Goal: Task Accomplishment & Management: Complete application form

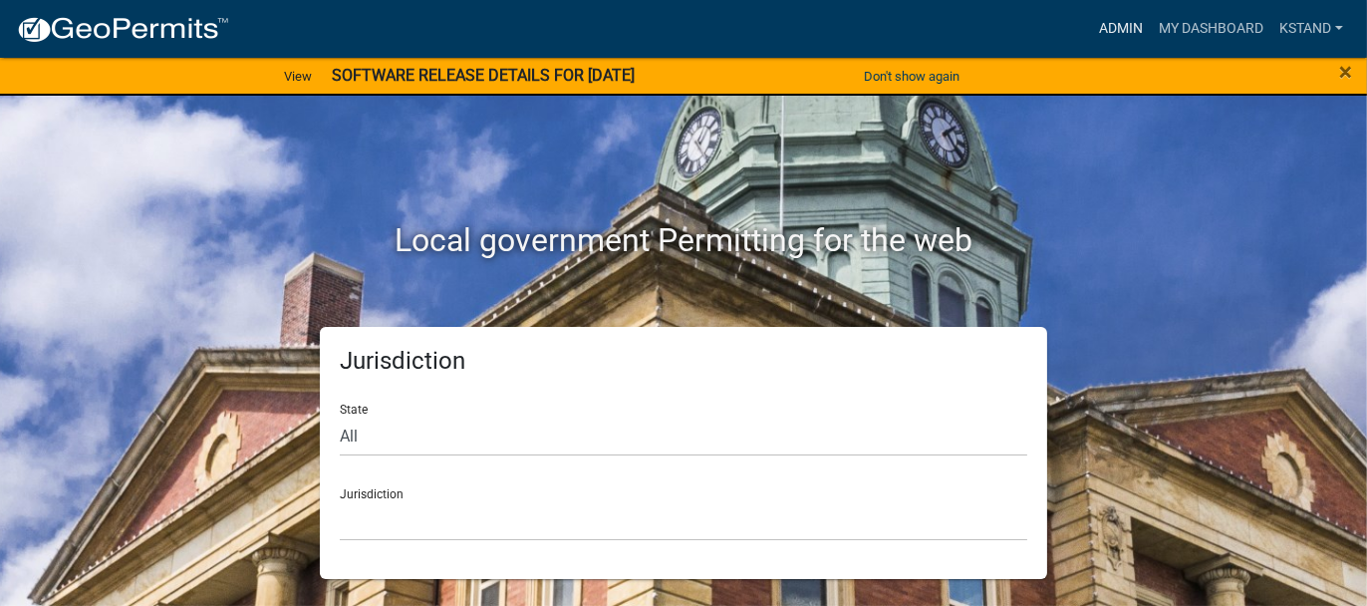
drag, startPoint x: 1116, startPoint y: 25, endPoint x: 1041, endPoint y: 39, distance: 76.0
click at [1116, 24] on link "Admin" at bounding box center [1121, 29] width 60 height 38
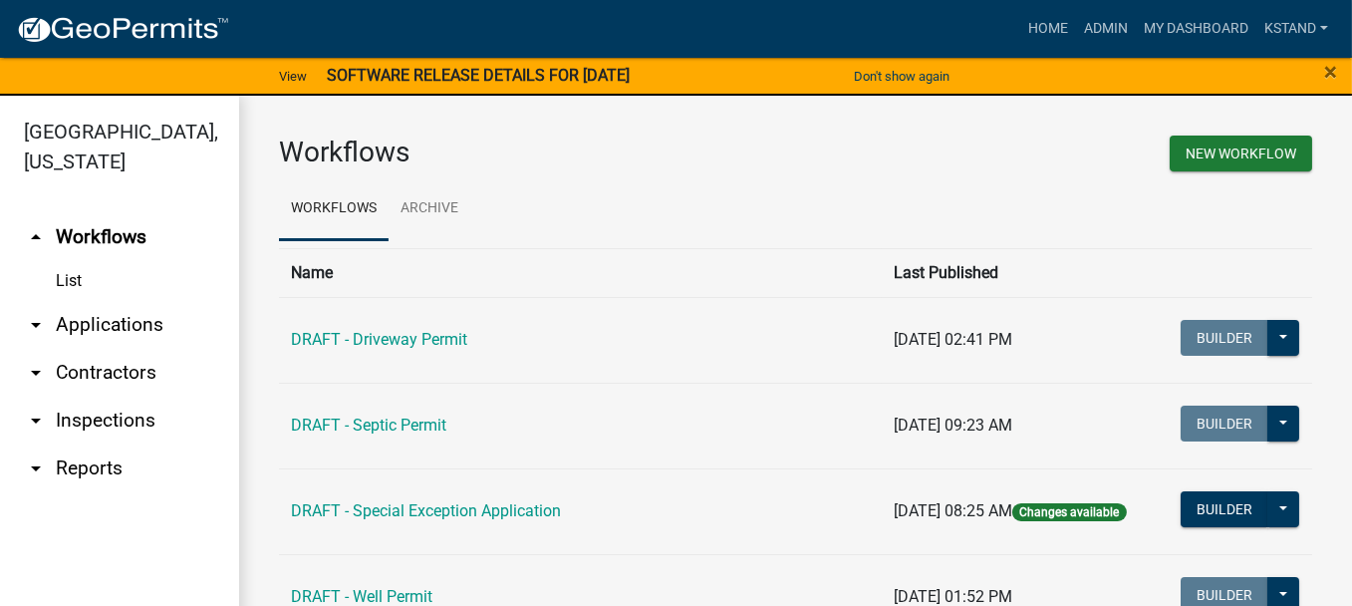
click at [77, 322] on link "arrow_drop_down Applications" at bounding box center [119, 325] width 239 height 48
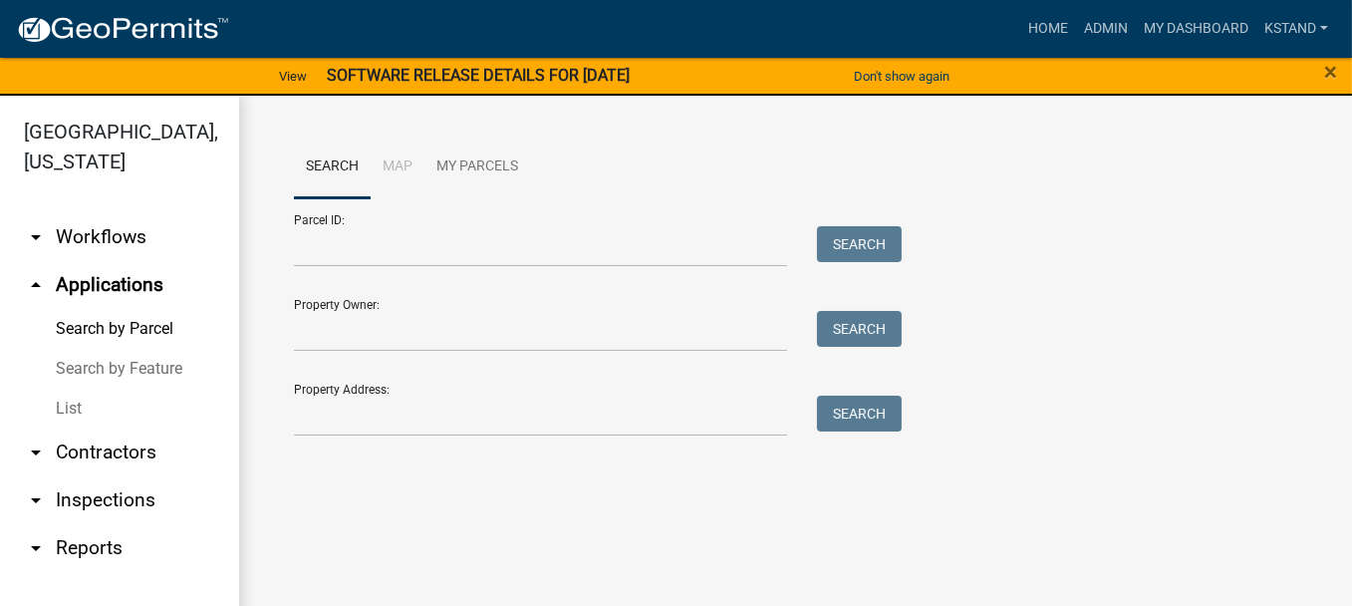
click at [65, 404] on link "List" at bounding box center [119, 408] width 239 height 40
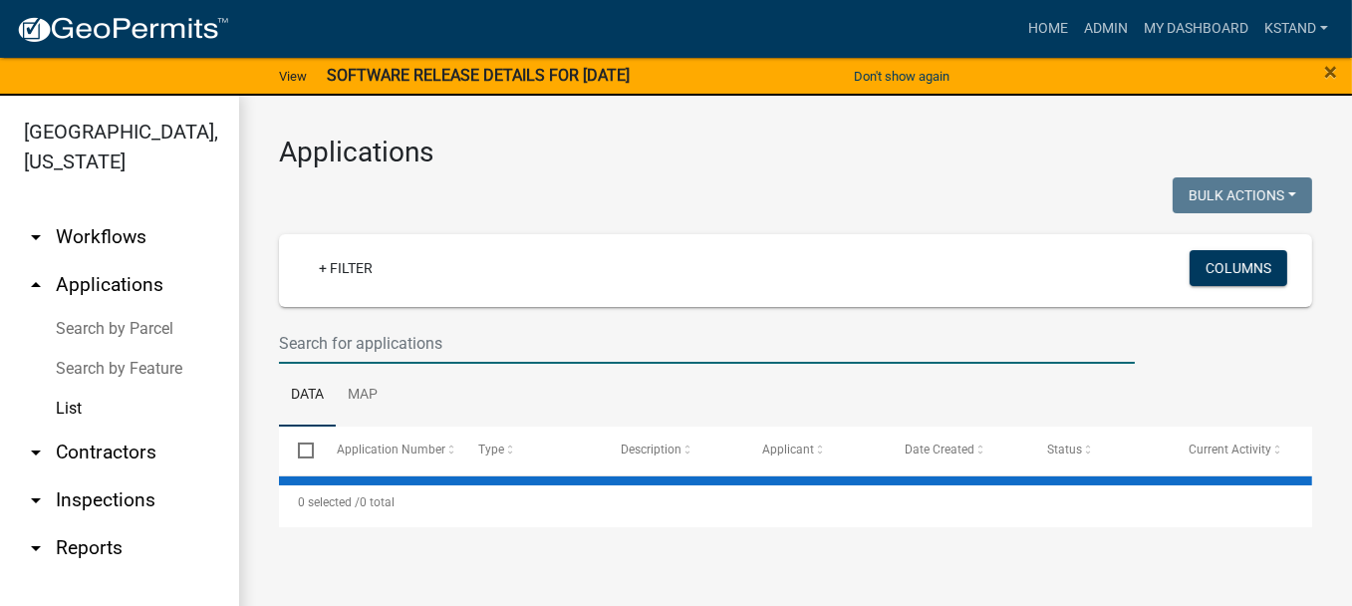
click at [387, 335] on input "text" at bounding box center [707, 343] width 856 height 41
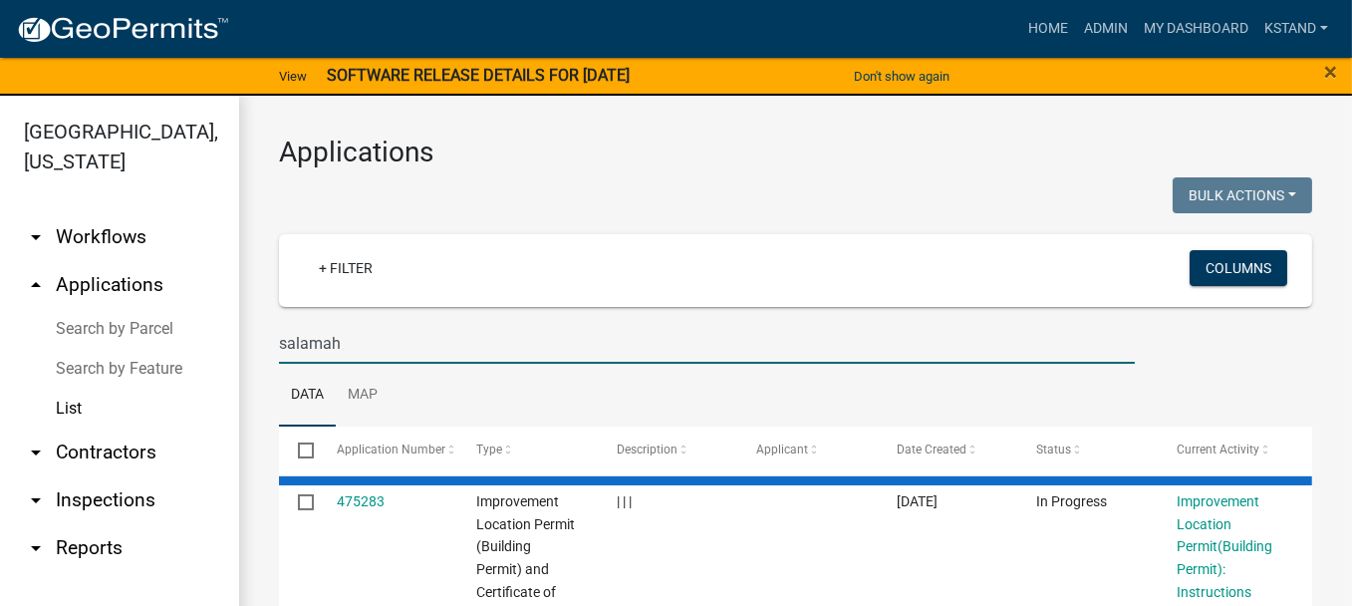
type input "salamah"
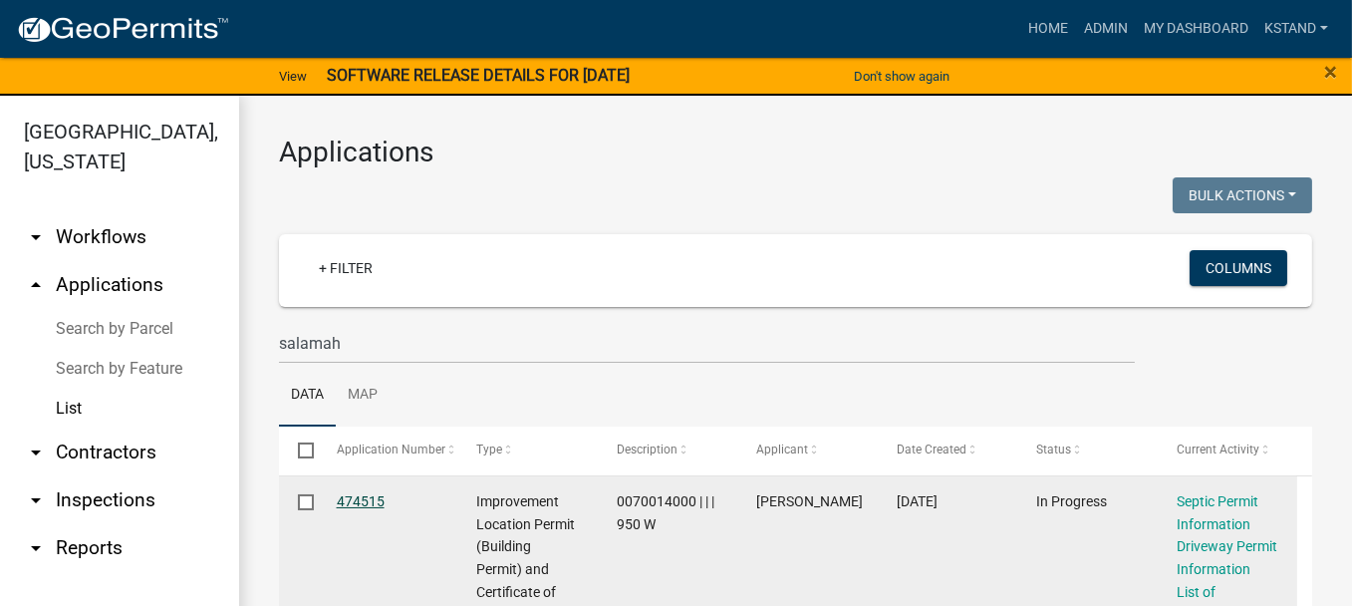
click at [369, 504] on link "474515" at bounding box center [361, 501] width 48 height 16
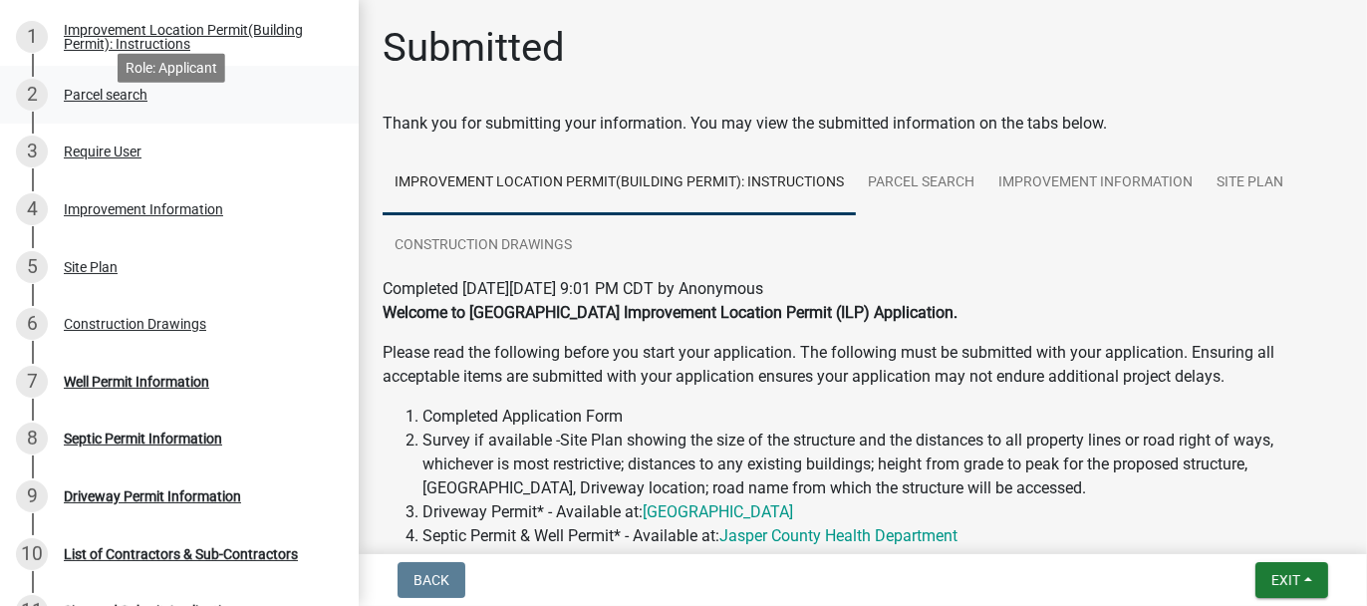
scroll to position [398, 0]
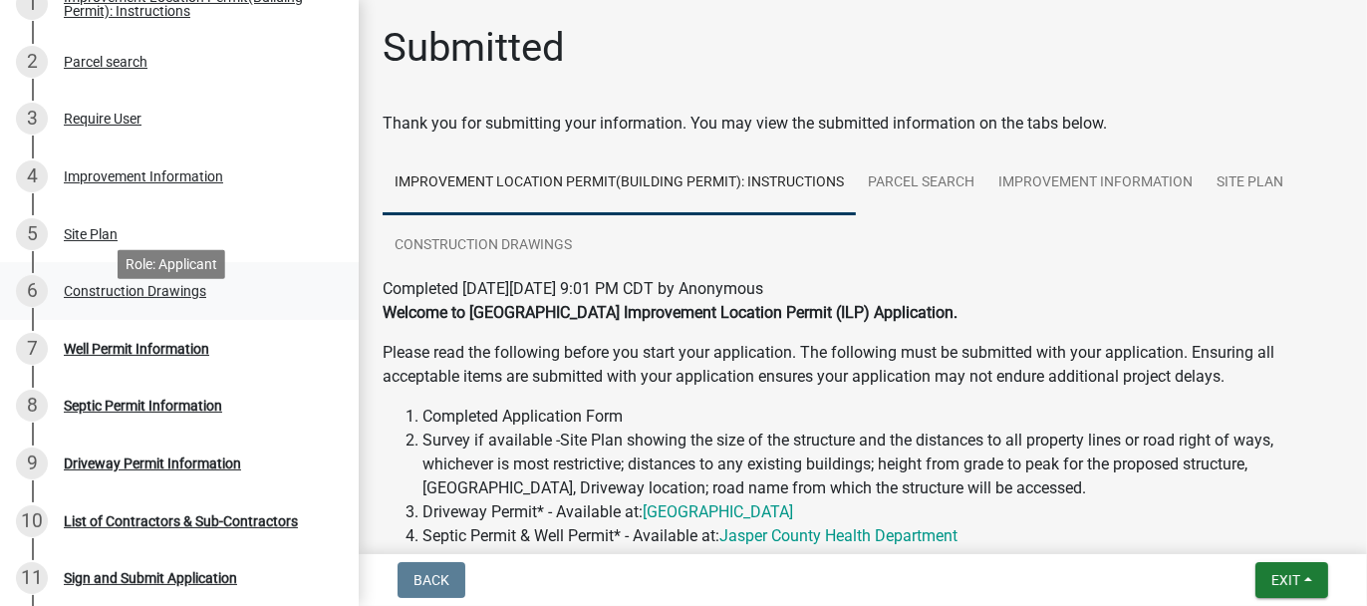
click at [112, 298] on div "Construction Drawings" at bounding box center [135, 291] width 142 height 14
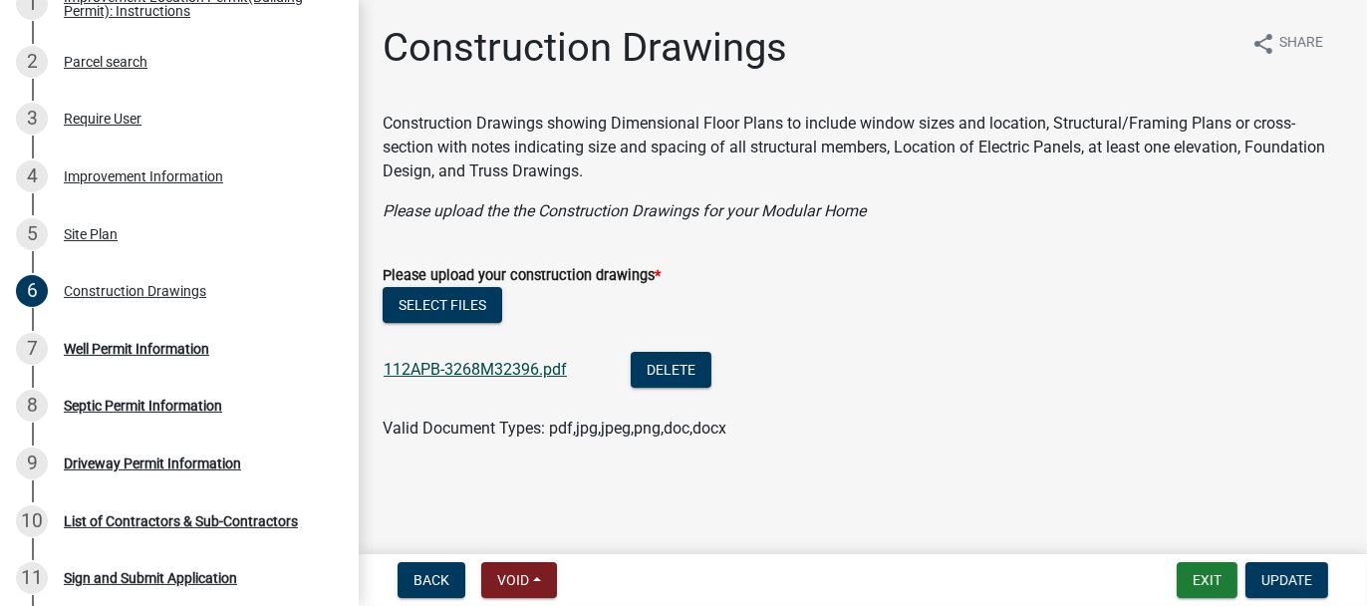
click at [514, 366] on link "112APB-3268M32396.pdf" at bounding box center [475, 369] width 183 height 19
click at [145, 356] on div "Well Permit Information" at bounding box center [136, 349] width 145 height 14
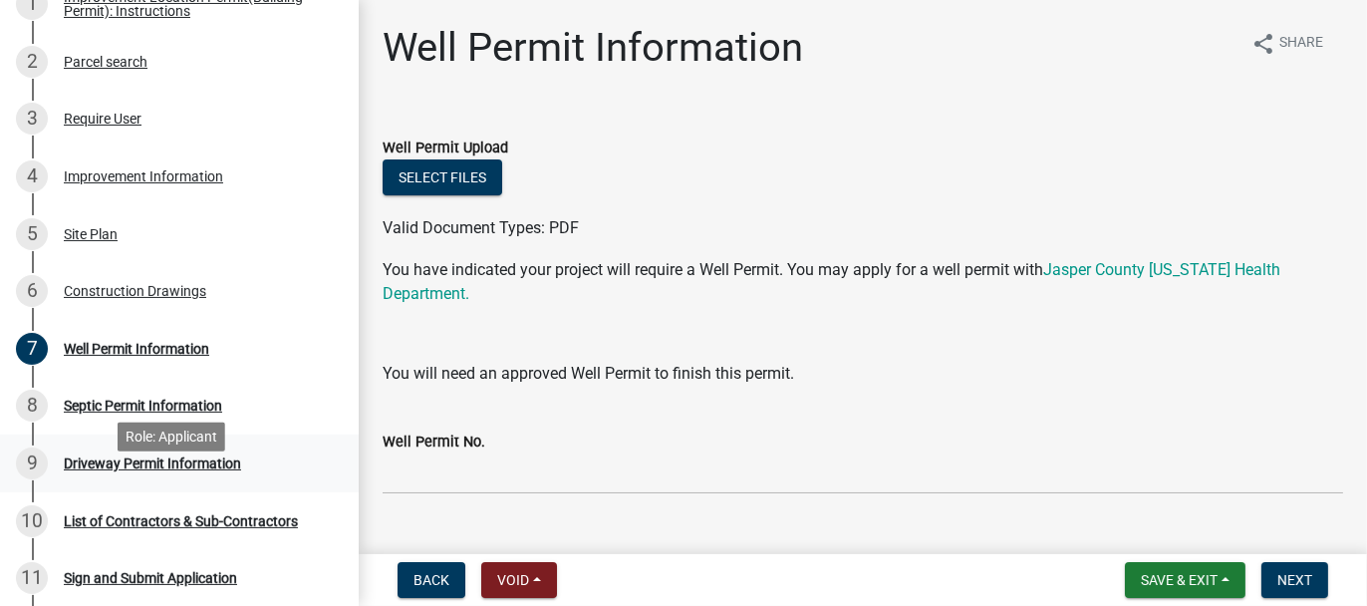
click at [90, 470] on div "Driveway Permit Information" at bounding box center [152, 463] width 177 height 14
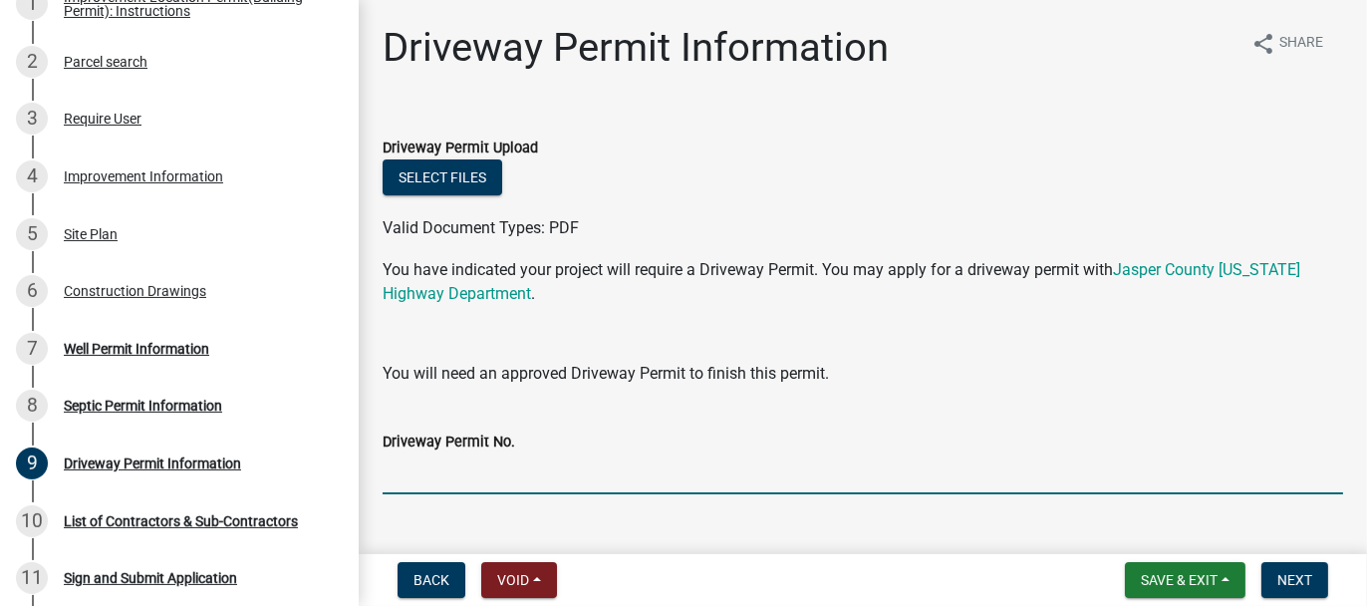
drag, startPoint x: 440, startPoint y: 474, endPoint x: 410, endPoint y: 469, distance: 30.3
click at [440, 474] on input "Driveway Permit No." at bounding box center [863, 473] width 960 height 41
type input "Existing"
click at [971, 494] on wm-data-entity-input "Driveway Permit No. Existing" at bounding box center [863, 455] width 960 height 109
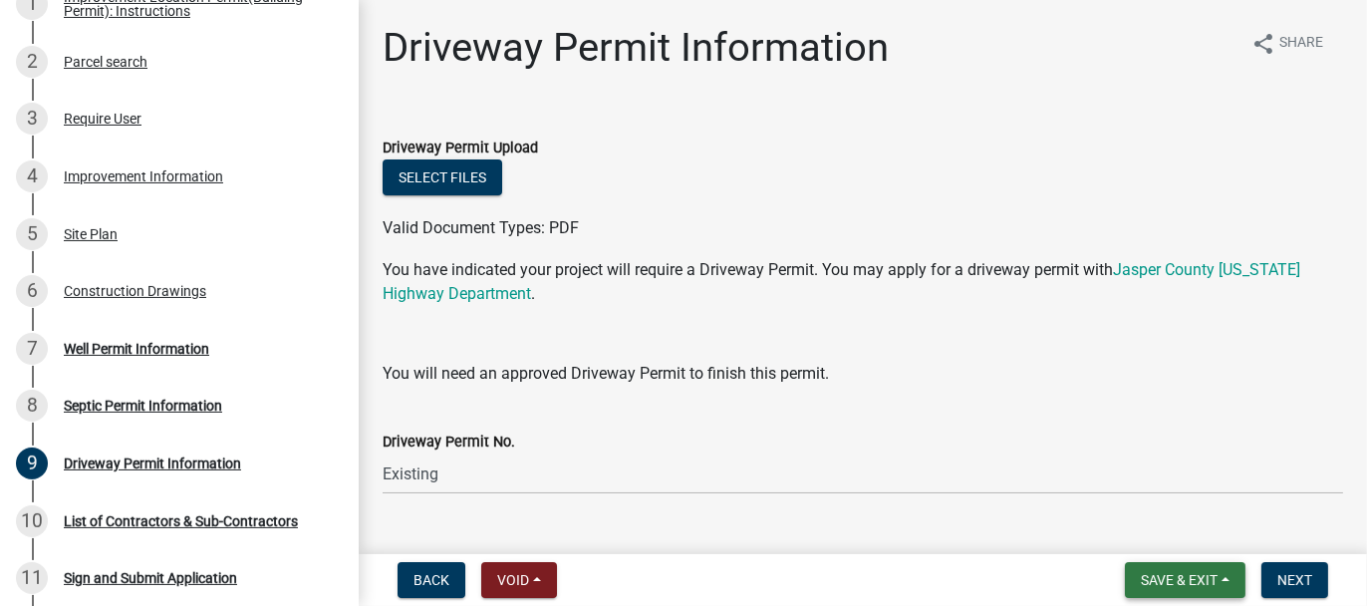
click at [1130, 587] on button "Save & Exit" at bounding box center [1185, 580] width 121 height 36
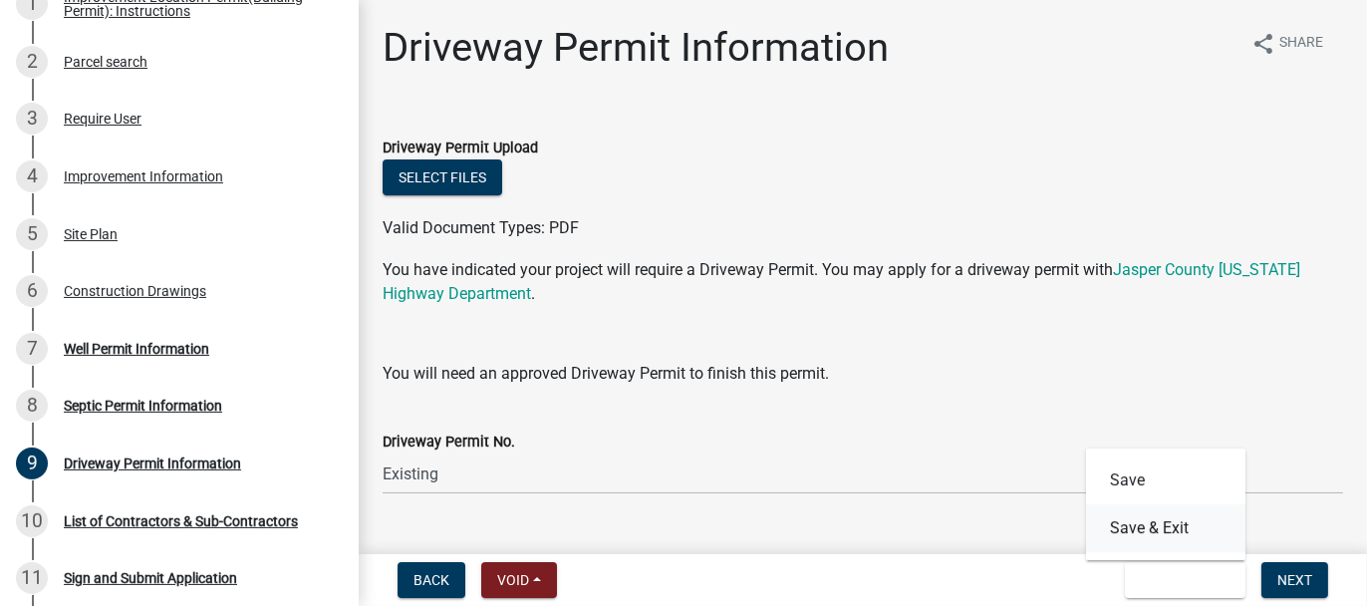
click at [1134, 535] on button "Save & Exit" at bounding box center [1165, 528] width 159 height 48
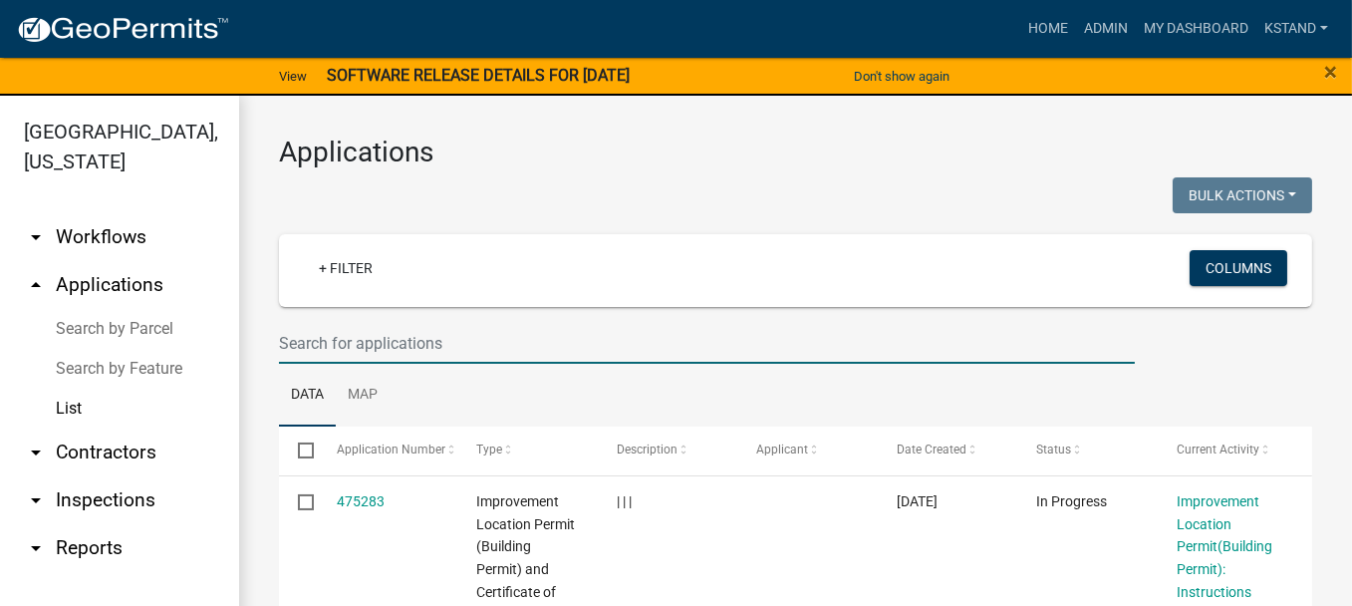
click at [326, 342] on input "text" at bounding box center [707, 343] width 856 height 41
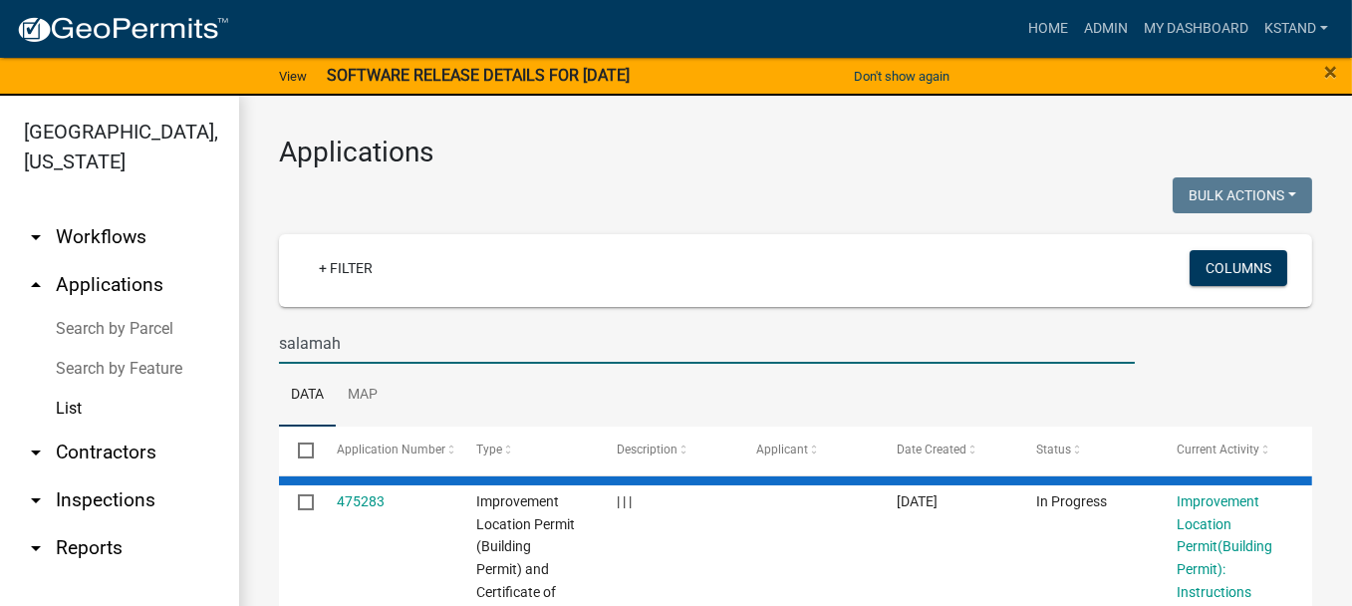
type input "salamah"
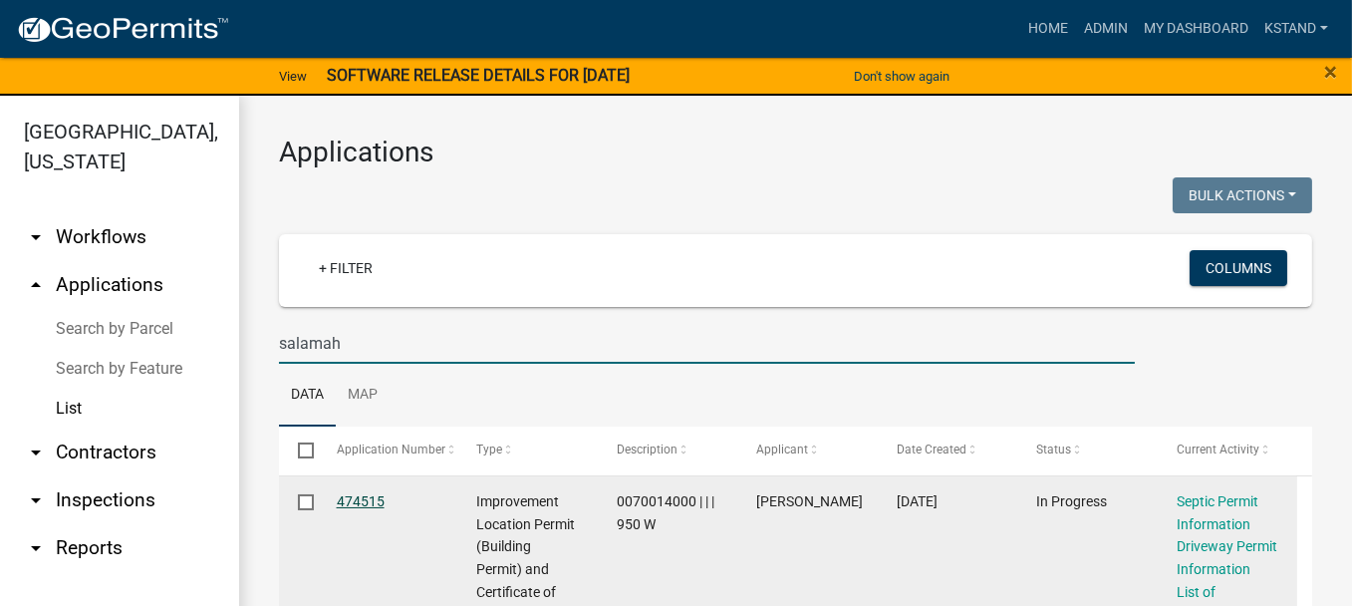
click at [369, 494] on link "474515" at bounding box center [361, 501] width 48 height 16
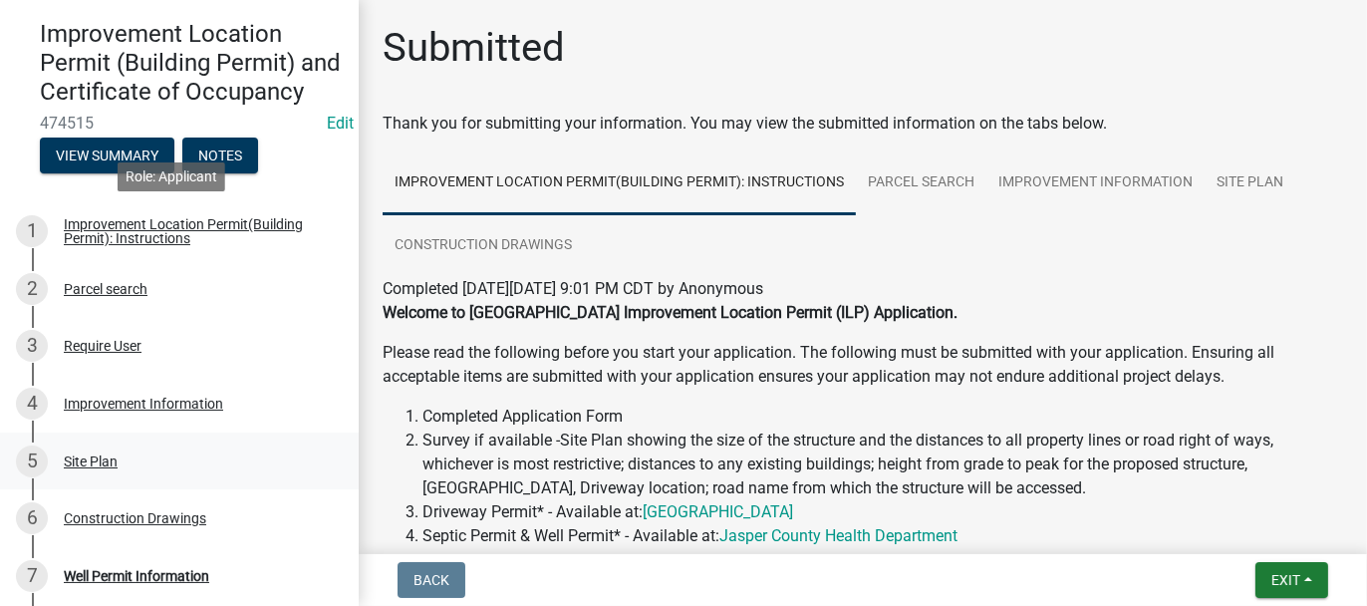
scroll to position [199, 0]
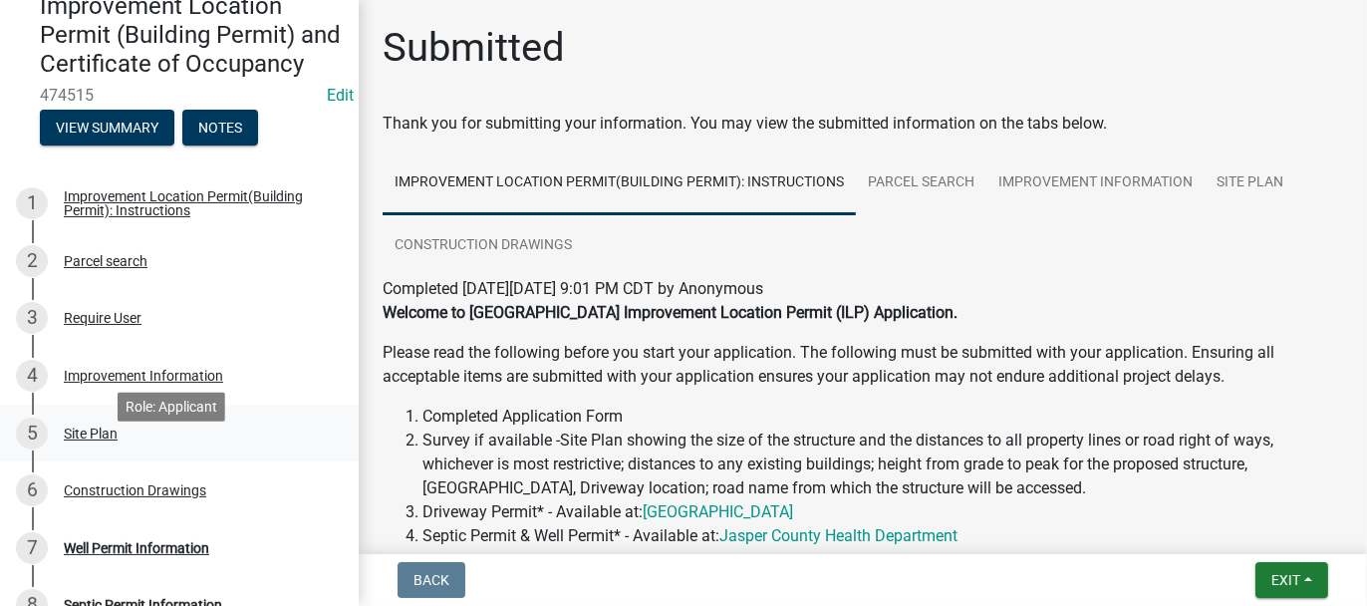
click at [109, 440] on div "Site Plan" at bounding box center [91, 433] width 54 height 14
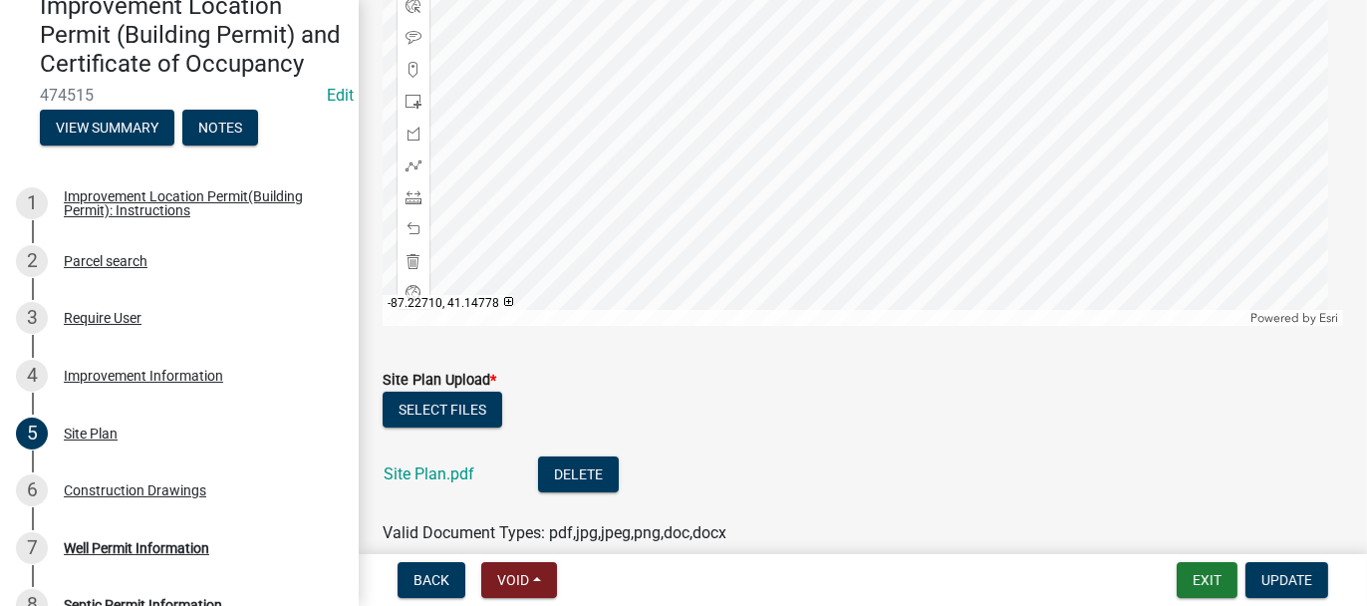
scroll to position [513, 0]
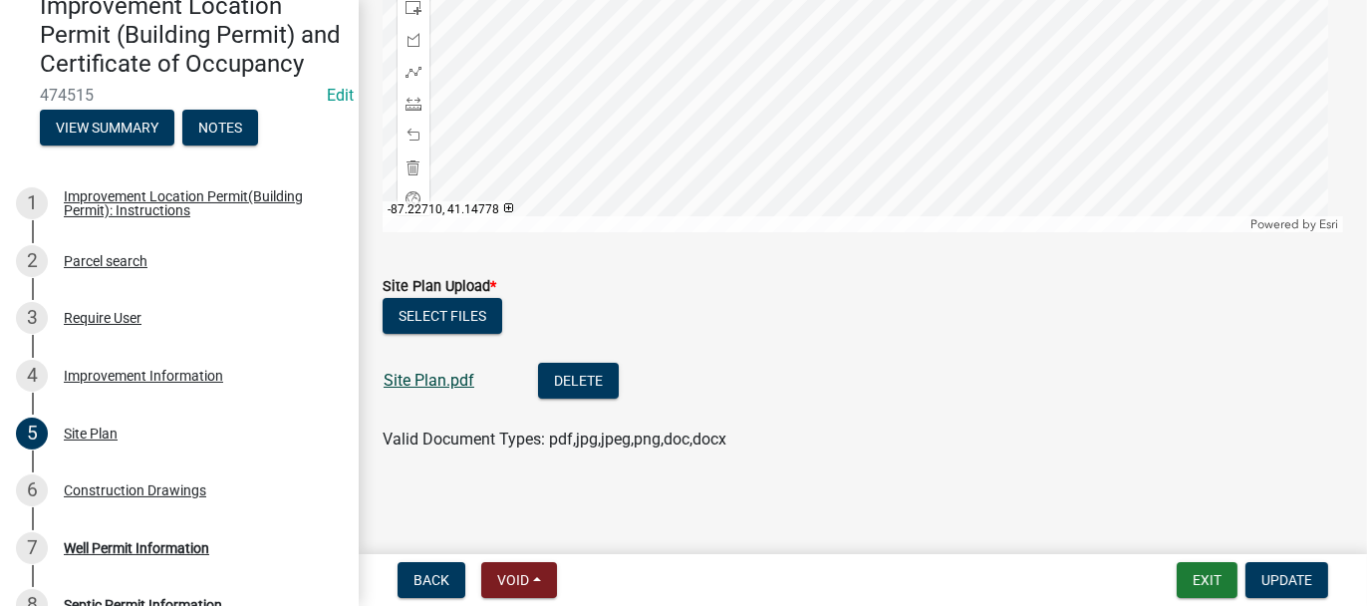
click at [411, 379] on link "Site Plan.pdf" at bounding box center [429, 380] width 91 height 19
click at [80, 383] on div "Improvement Information" at bounding box center [143, 376] width 159 height 14
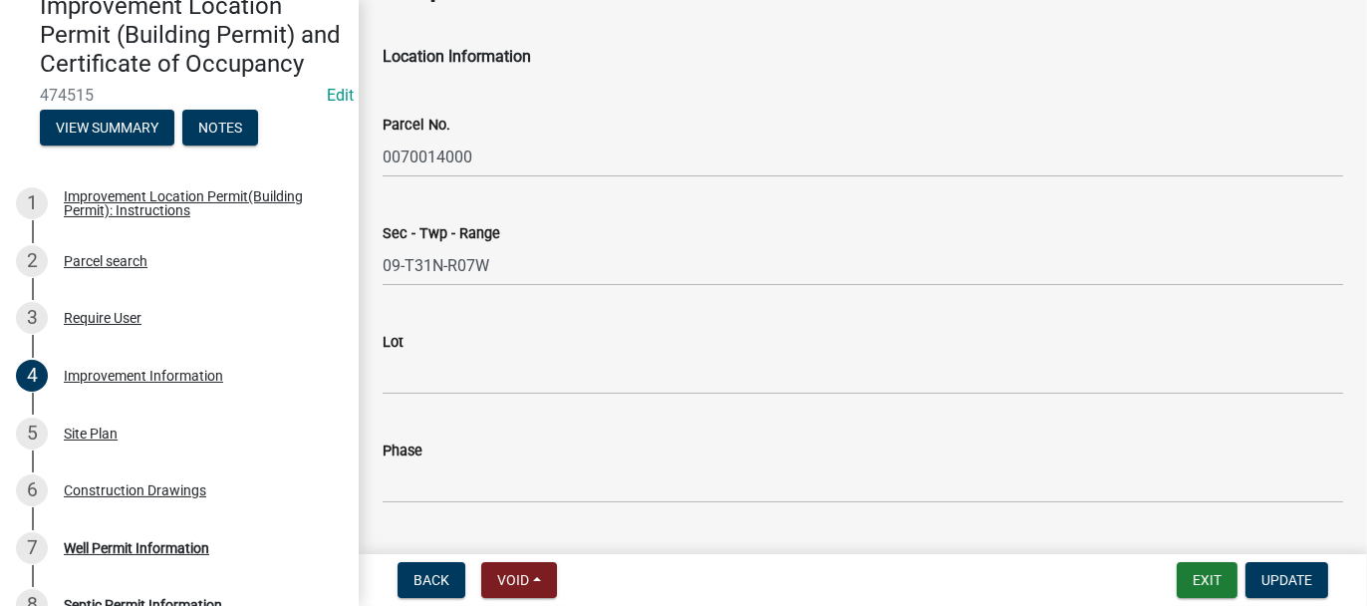
scroll to position [100, 0]
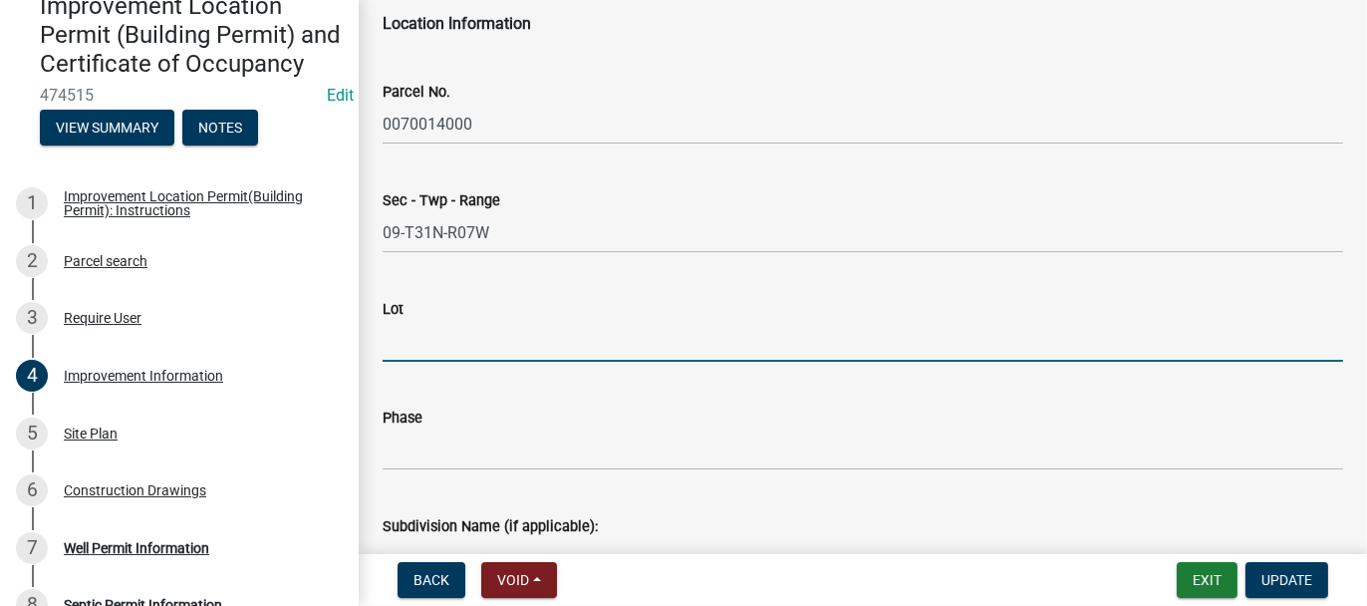
click at [403, 348] on input "Lot" at bounding box center [863, 341] width 960 height 41
type input "p"
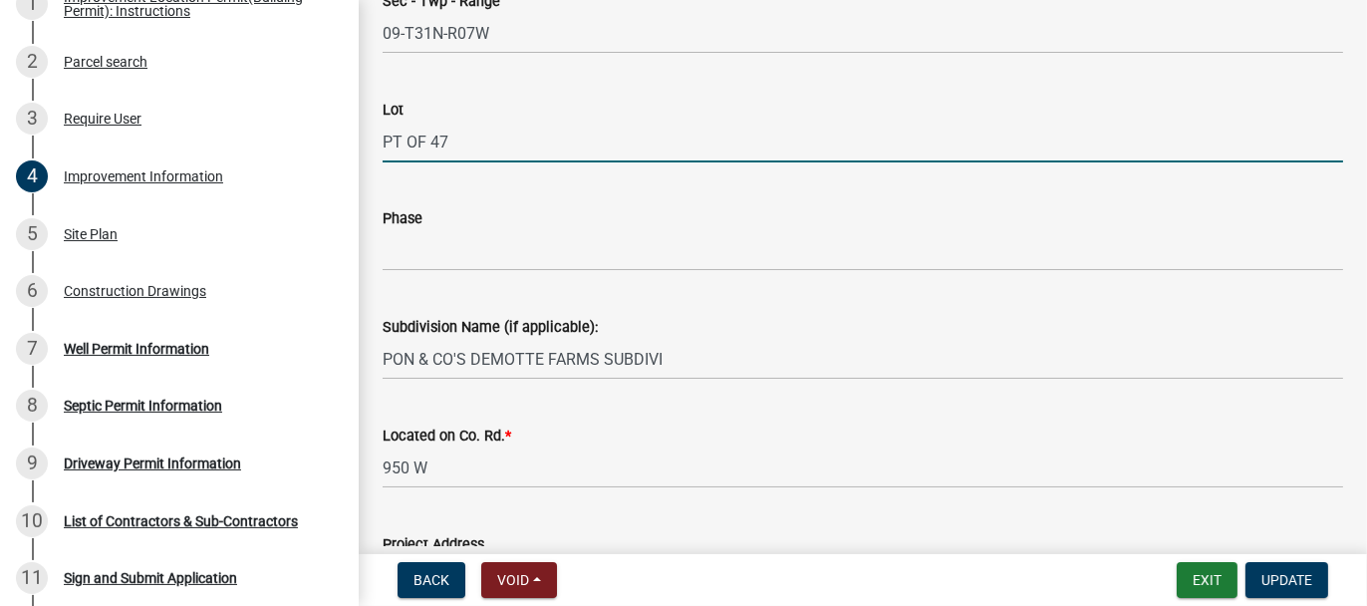
scroll to position [398, 0]
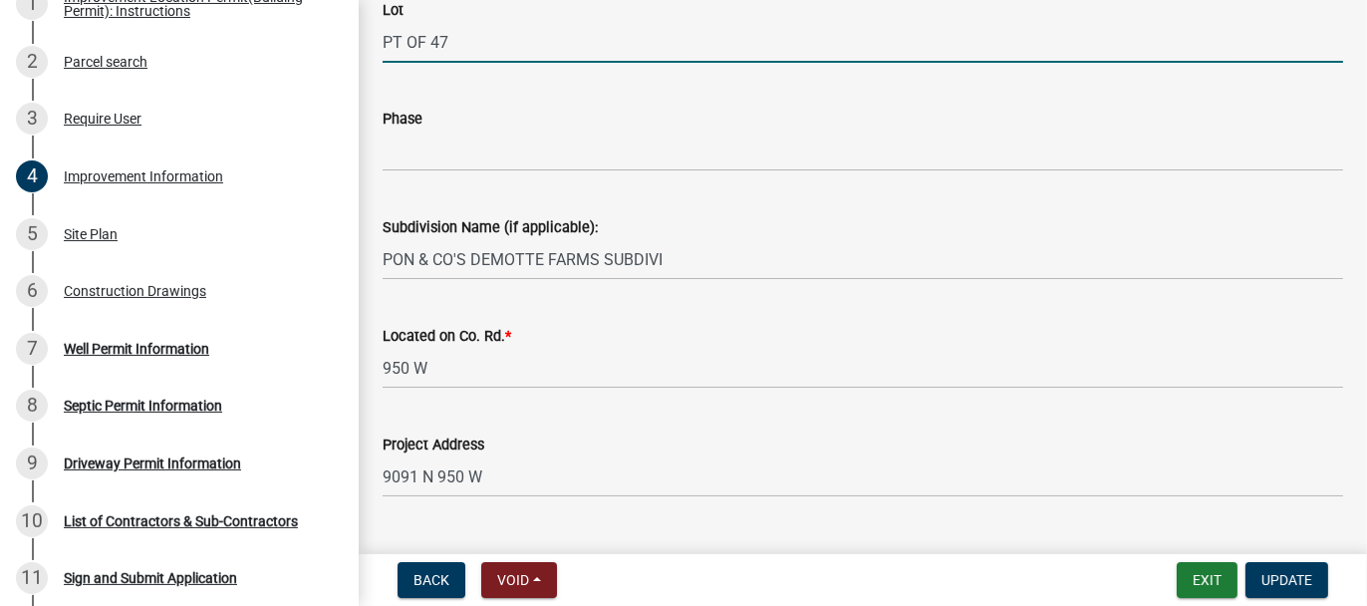
type input "PT OF 47"
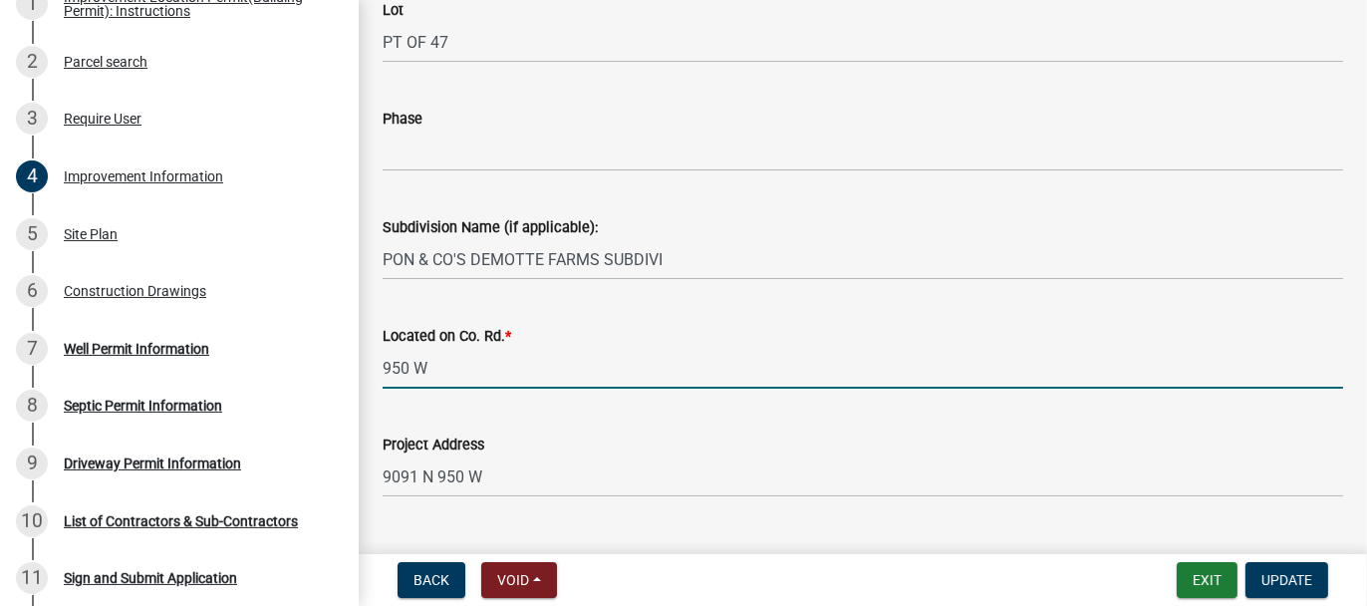
click at [482, 376] on input "950 W" at bounding box center [863, 368] width 960 height 41
click at [443, 370] on input "950 W" at bounding box center [863, 368] width 960 height 41
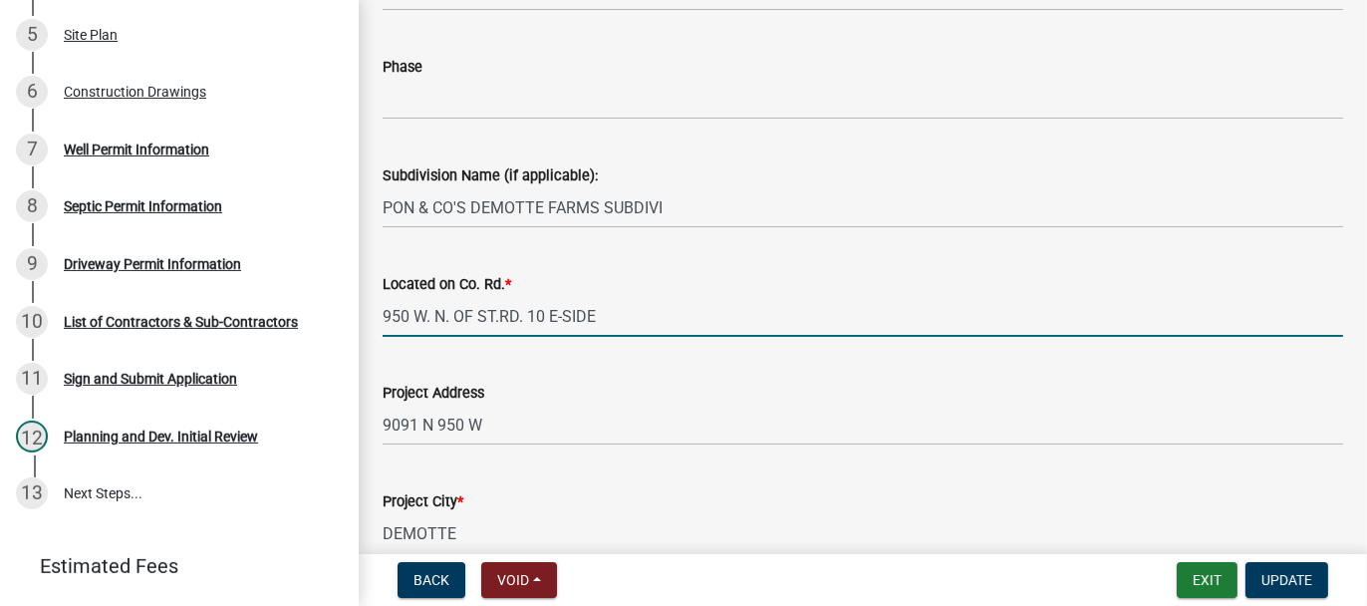
scroll to position [498, 0]
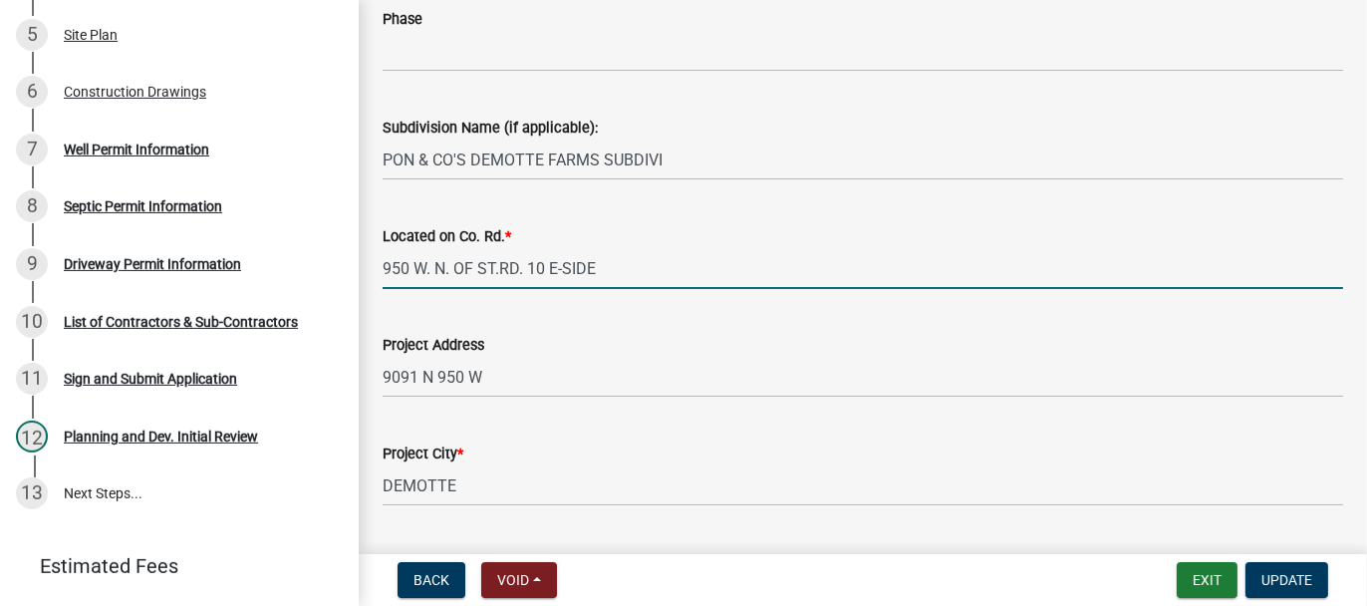
type input "950 W. N. OF ST.RD. 10 E-SIDE"
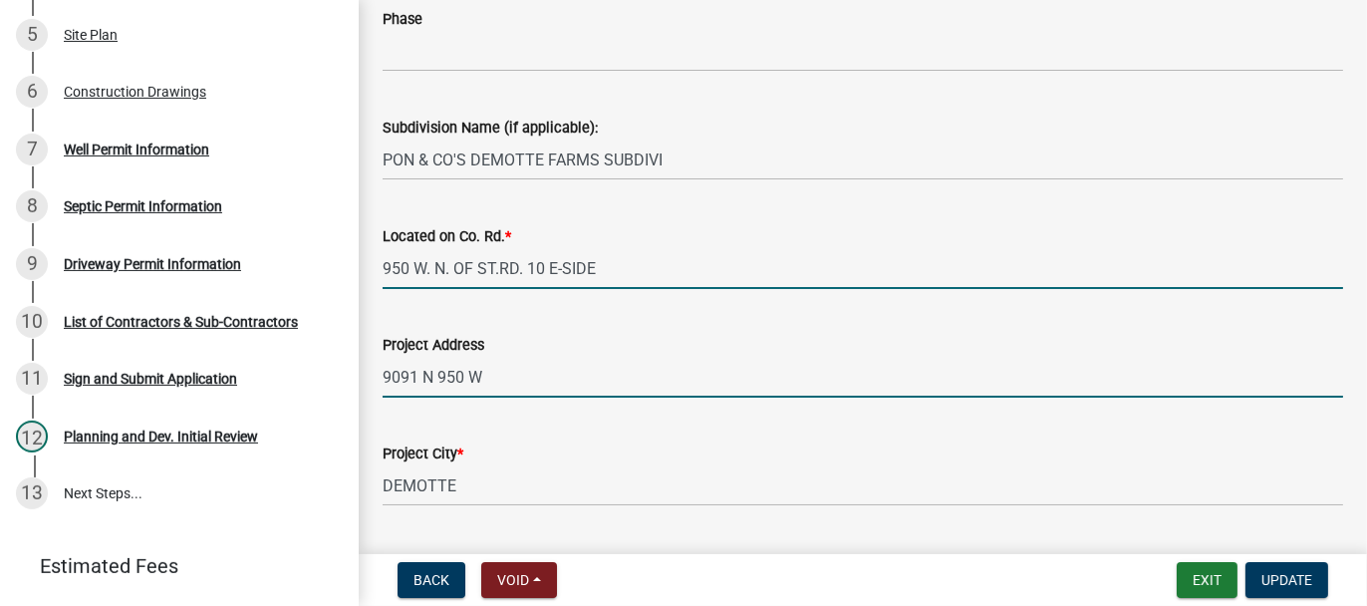
click at [495, 359] on input "9091 N 950 W" at bounding box center [863, 377] width 960 height 41
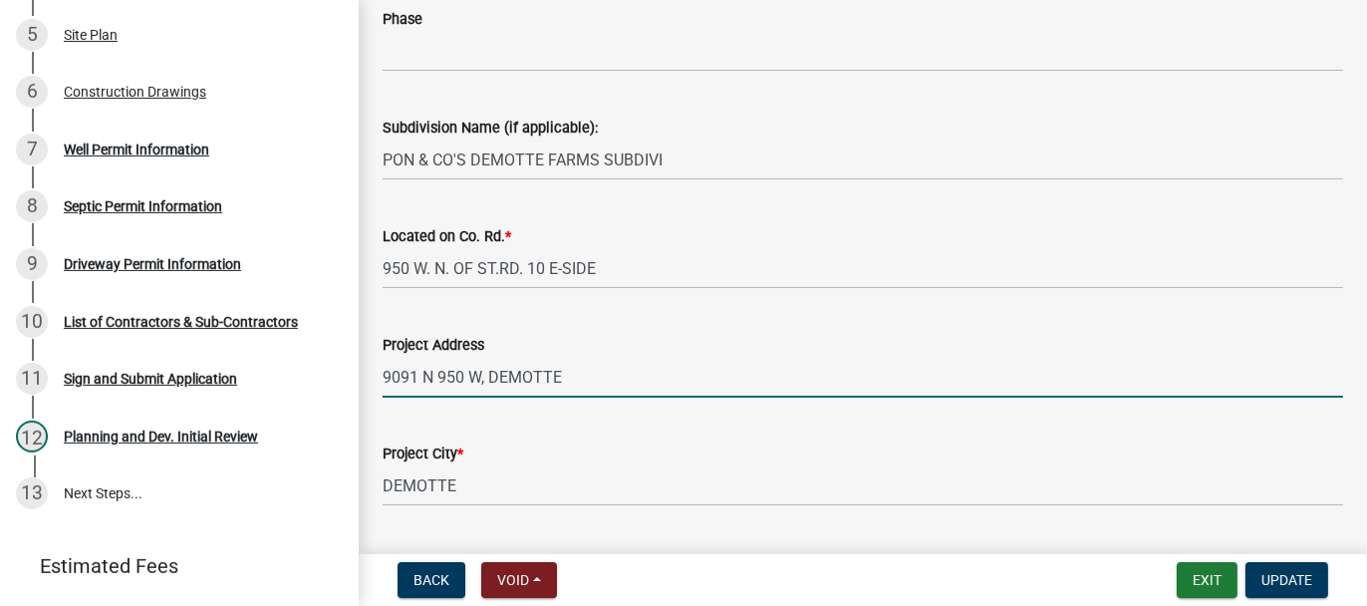
scroll to position [797, 0]
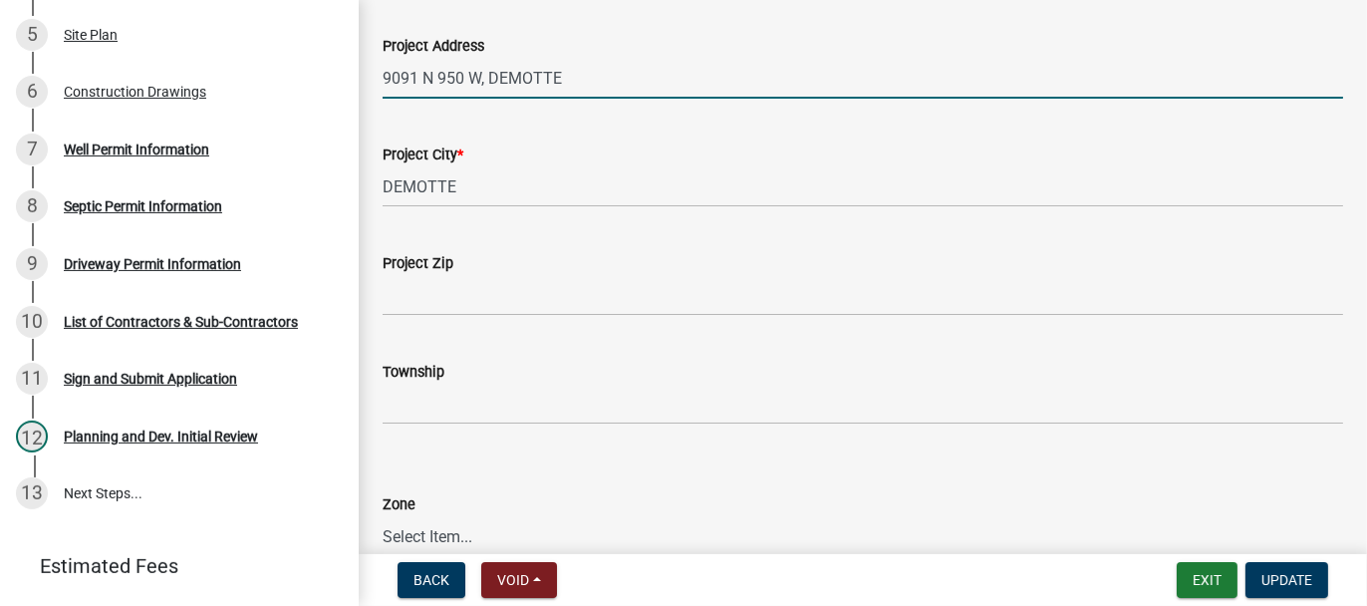
type input "9091 N 950 W, DEMOTTE"
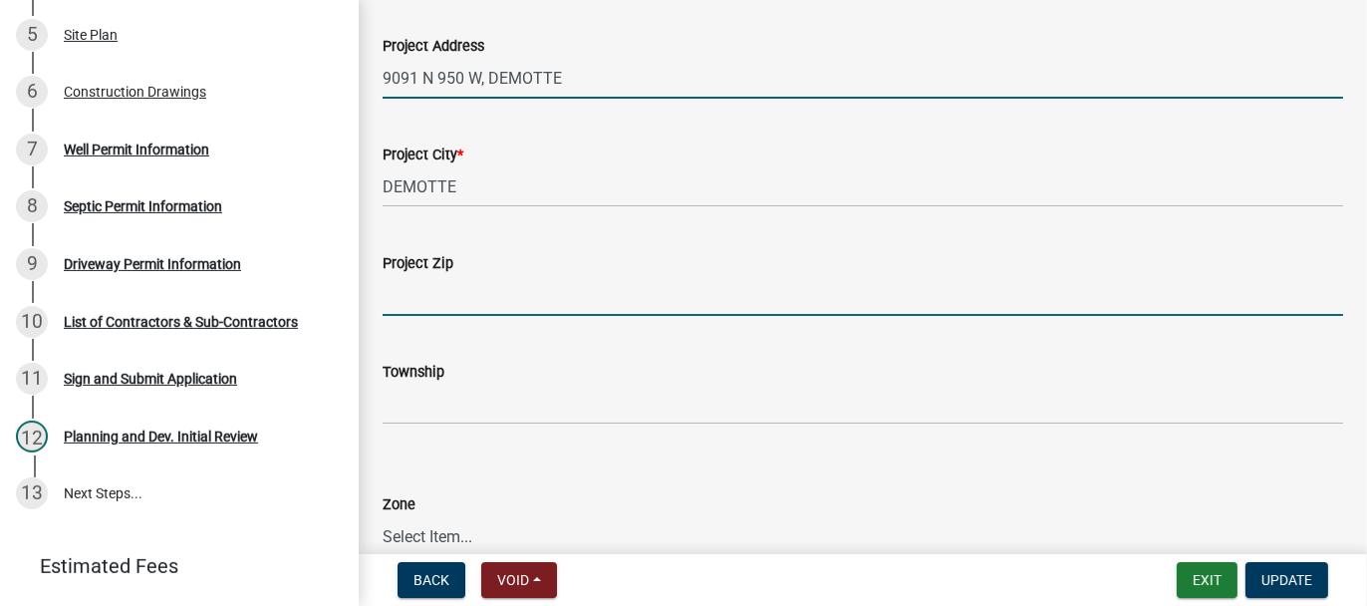
click at [442, 306] on input "Project Zip" at bounding box center [863, 295] width 960 height 41
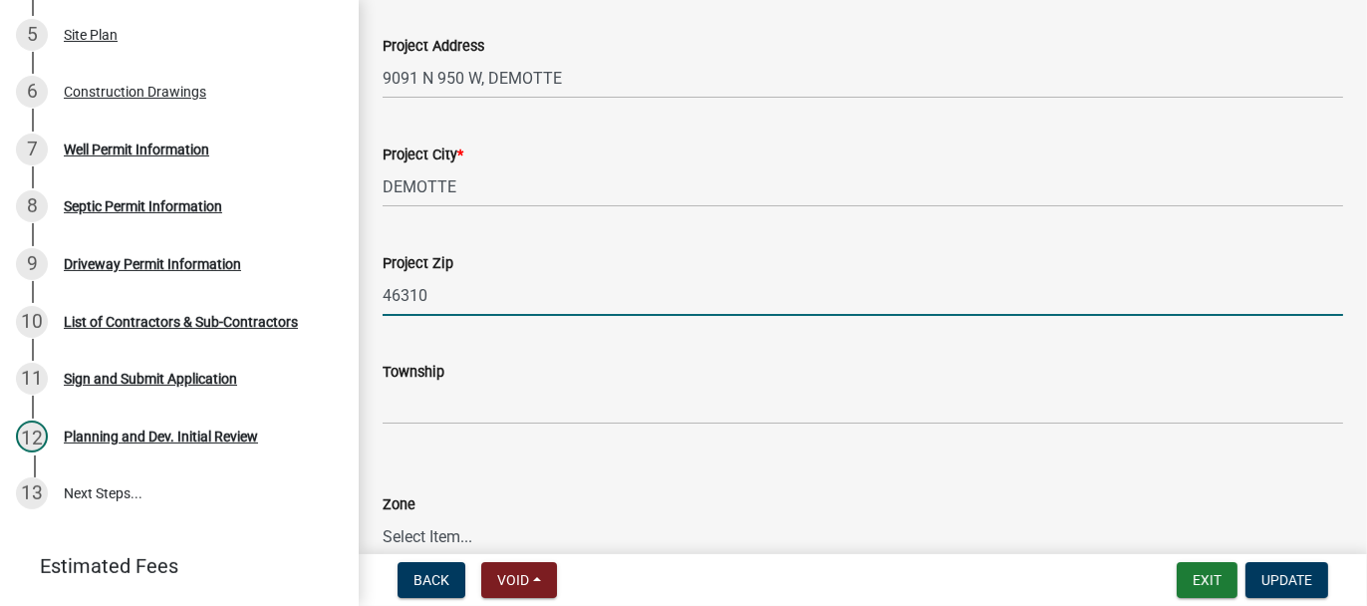
type input "46310"
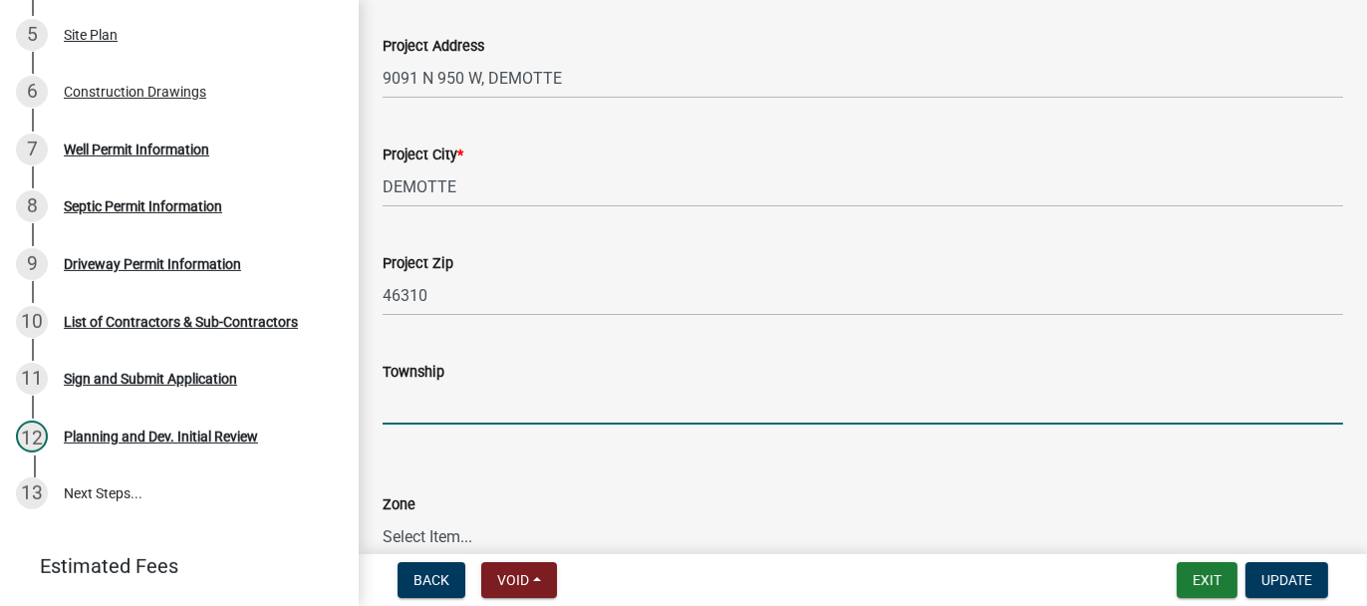
click at [465, 395] on input "Township" at bounding box center [863, 404] width 960 height 41
click at [433, 400] on input "Township" at bounding box center [863, 404] width 960 height 41
type input "KEENER"
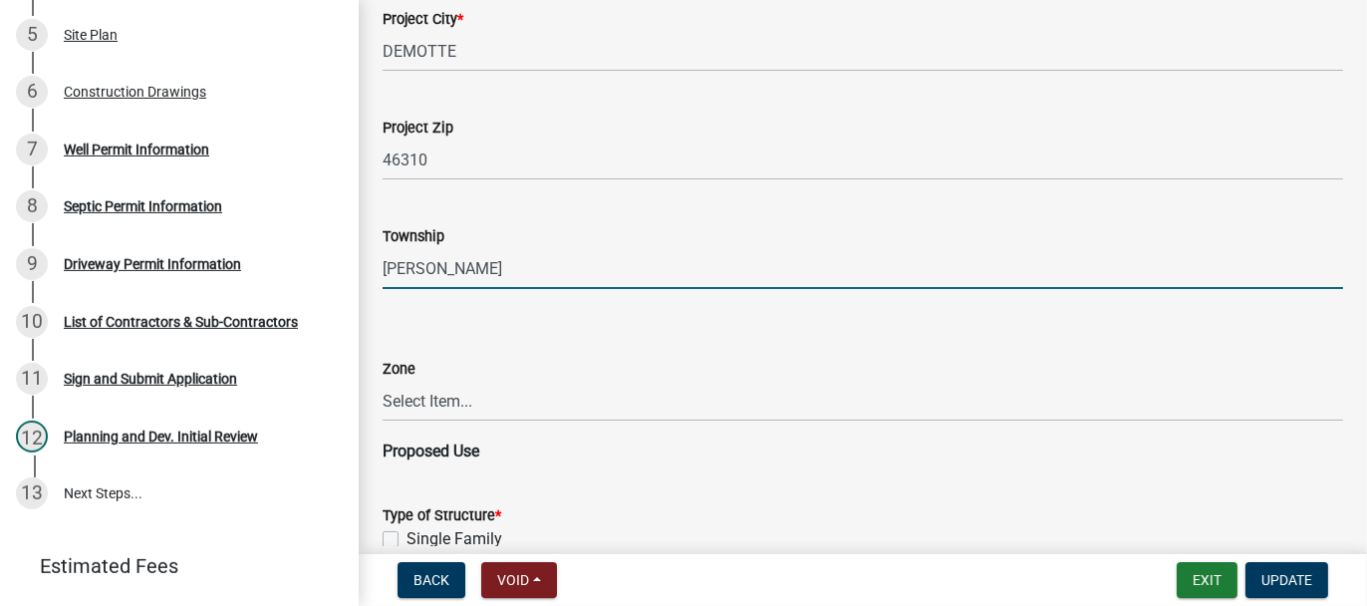
scroll to position [996, 0]
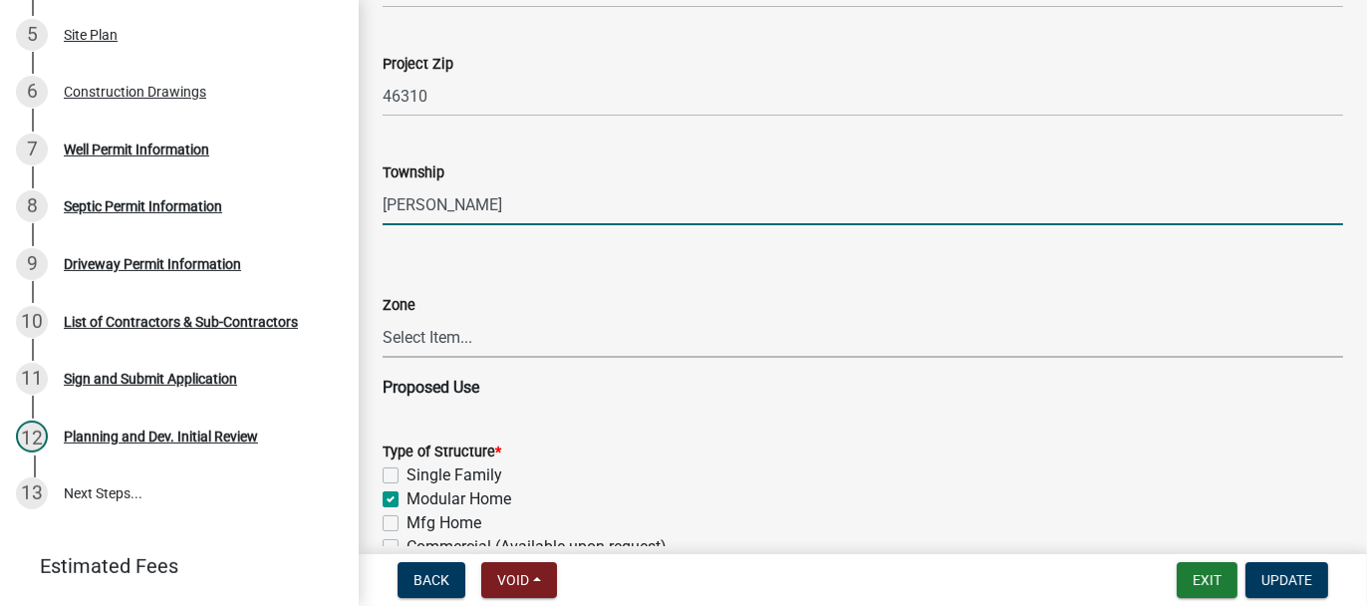
click at [405, 342] on select "Select Item... CO - Conservation PR - Parks & Recreation A1 - Conservation Agri…" at bounding box center [863, 337] width 960 height 41
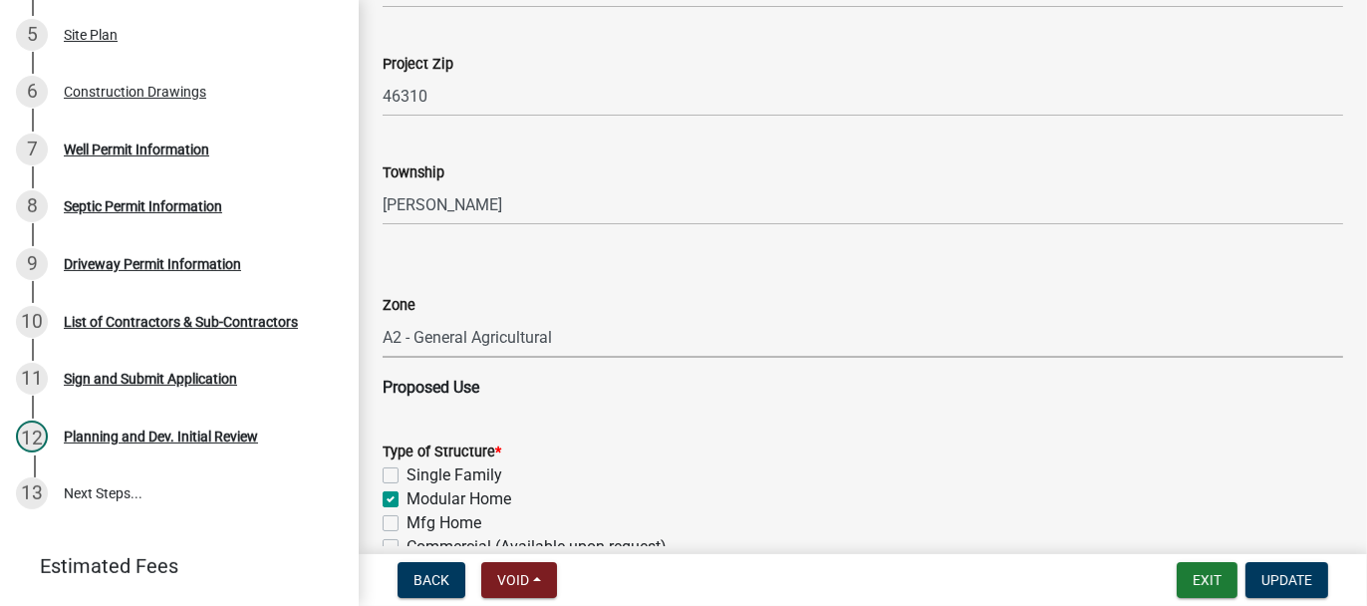
click at [383, 317] on select "Select Item... CO - Conservation PR - Parks & Recreation A1 - Conservation Agri…" at bounding box center [863, 337] width 960 height 41
select select "8223da26-0ac6-488f-81e7-4bb0725dcd0b"
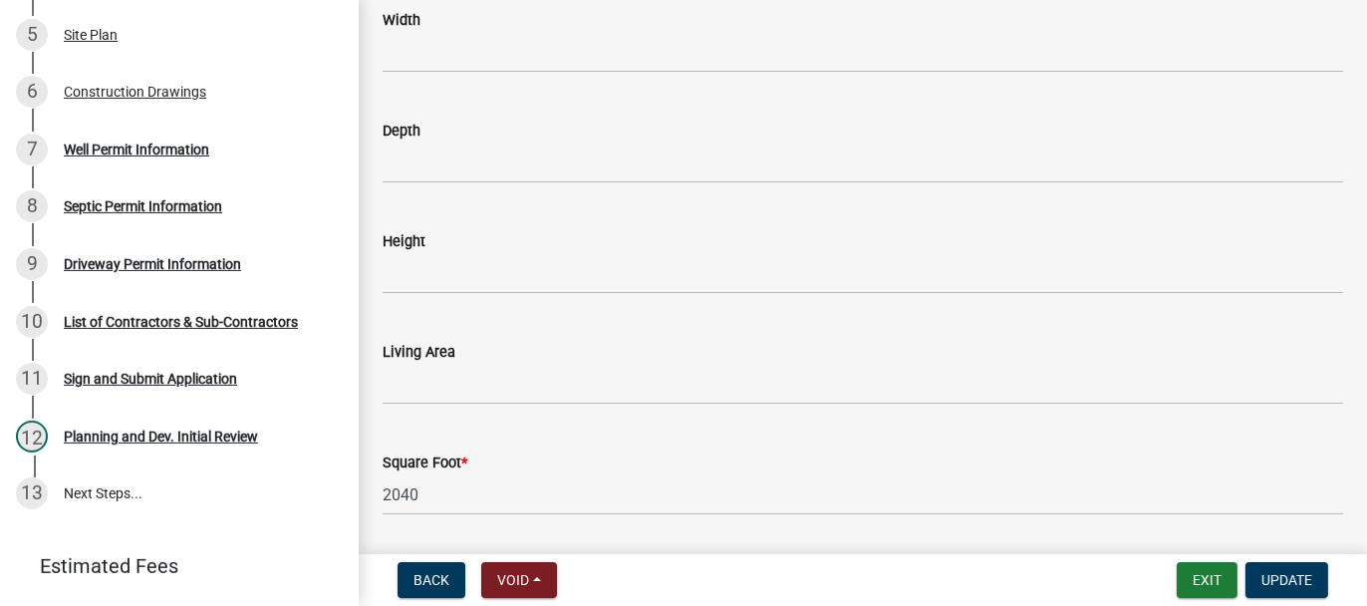
scroll to position [3183, 0]
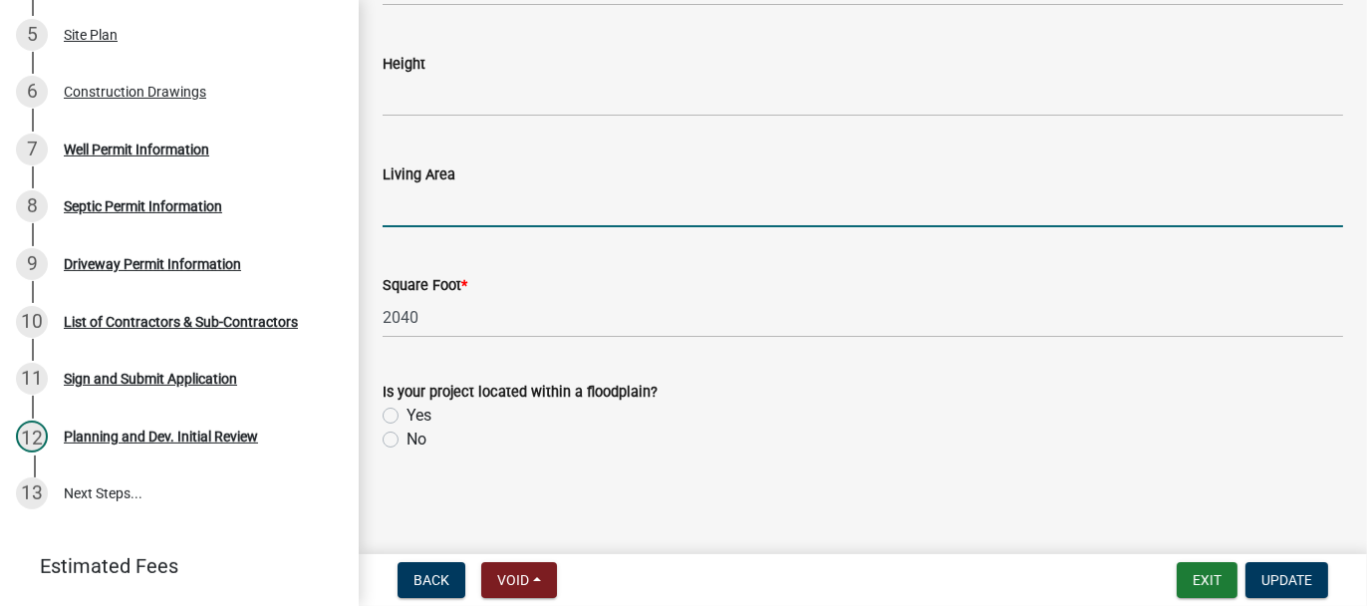
click at [399, 205] on input "text" at bounding box center [863, 206] width 960 height 41
type input "2040"
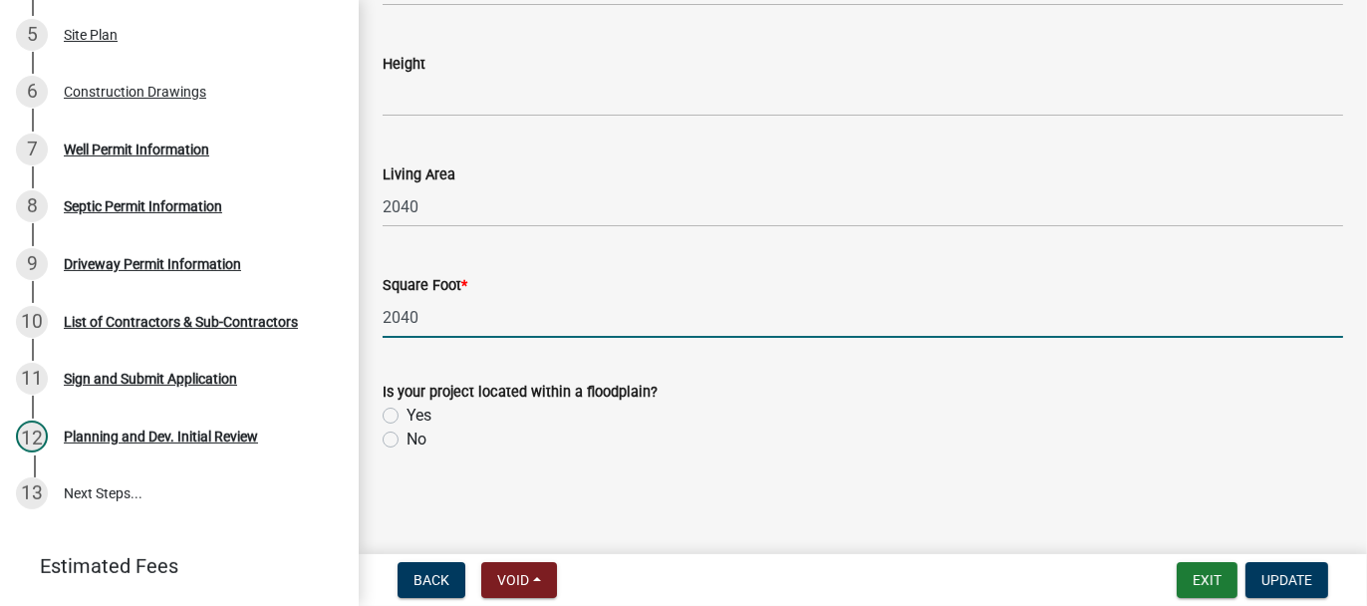
drag, startPoint x: 425, startPoint y: 319, endPoint x: 374, endPoint y: 327, distance: 52.4
click at [374, 327] on div "Square Foot * 2040" at bounding box center [863, 291] width 990 height 93
drag, startPoint x: 440, startPoint y: 318, endPoint x: 369, endPoint y: 331, distance: 72.9
click at [369, 331] on div "Square Foot * 2040900" at bounding box center [863, 291] width 990 height 93
type input "2940"
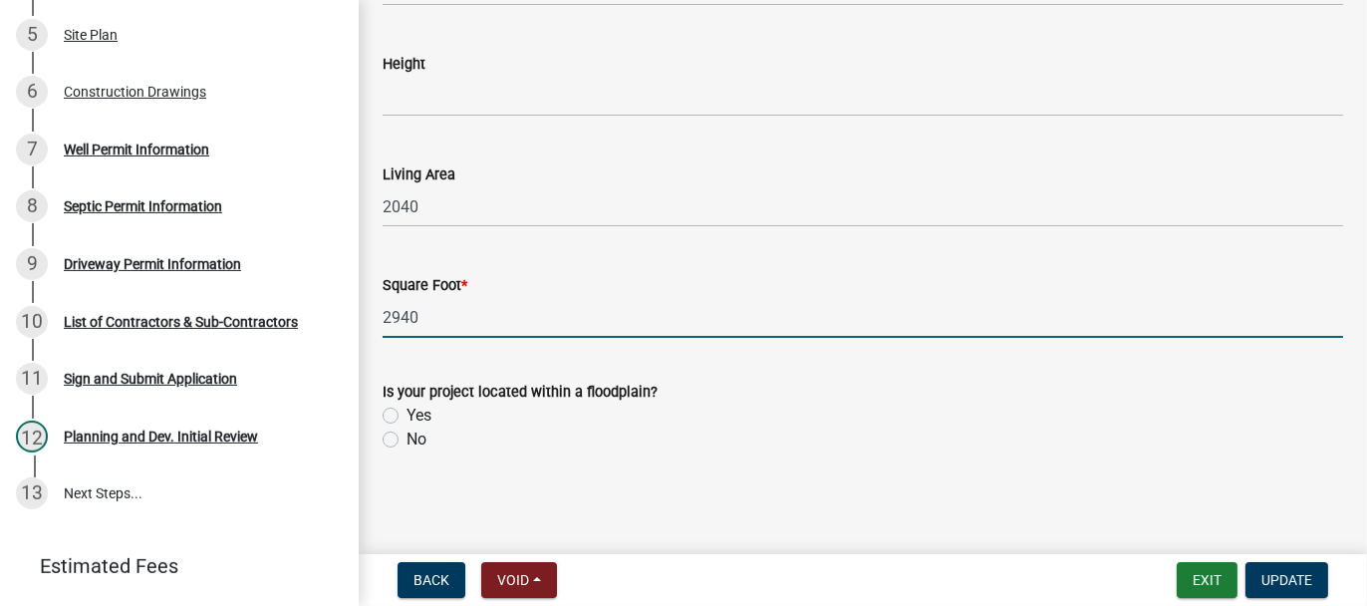
click at [406, 436] on label "No" at bounding box center [416, 439] width 20 height 24
click at [406, 436] on input "No" at bounding box center [412, 433] width 13 height 13
radio input "true"
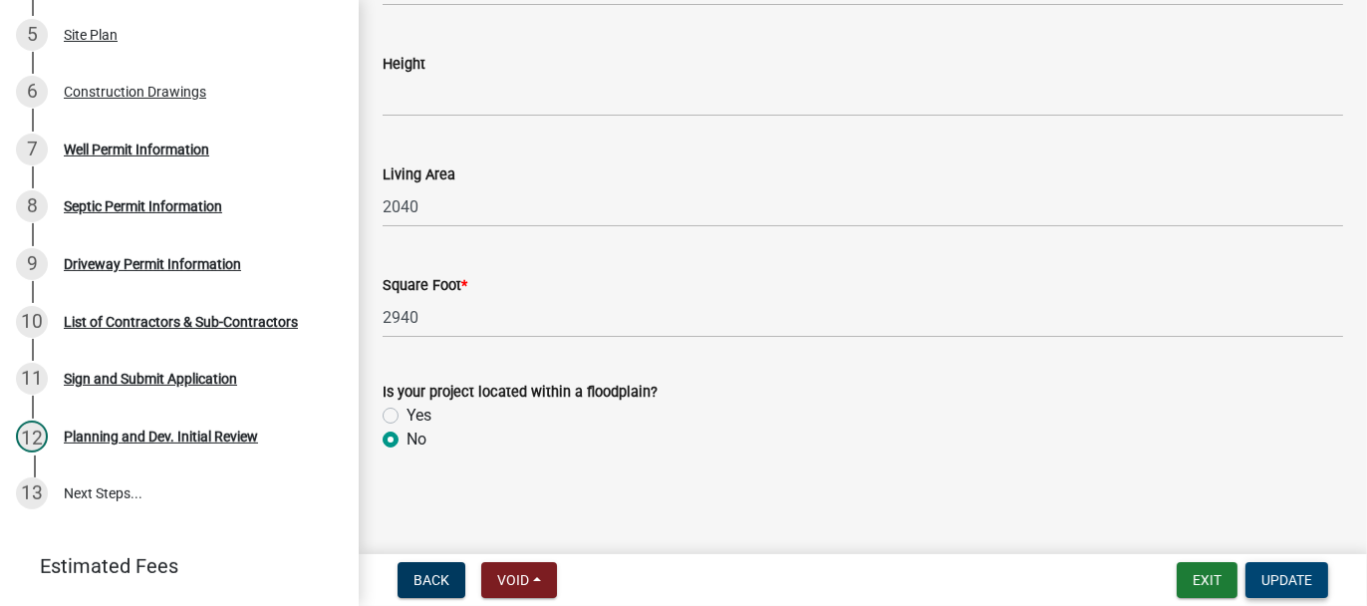
click at [1301, 588] on span "Update" at bounding box center [1286, 580] width 51 height 16
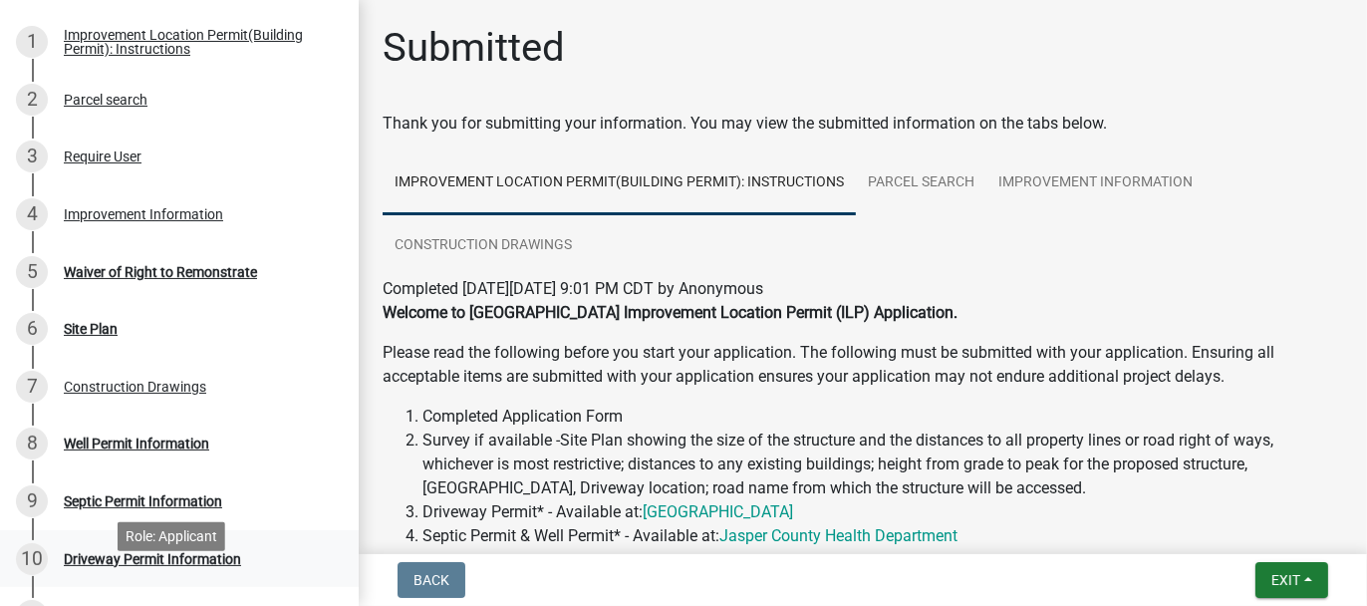
scroll to position [356, 0]
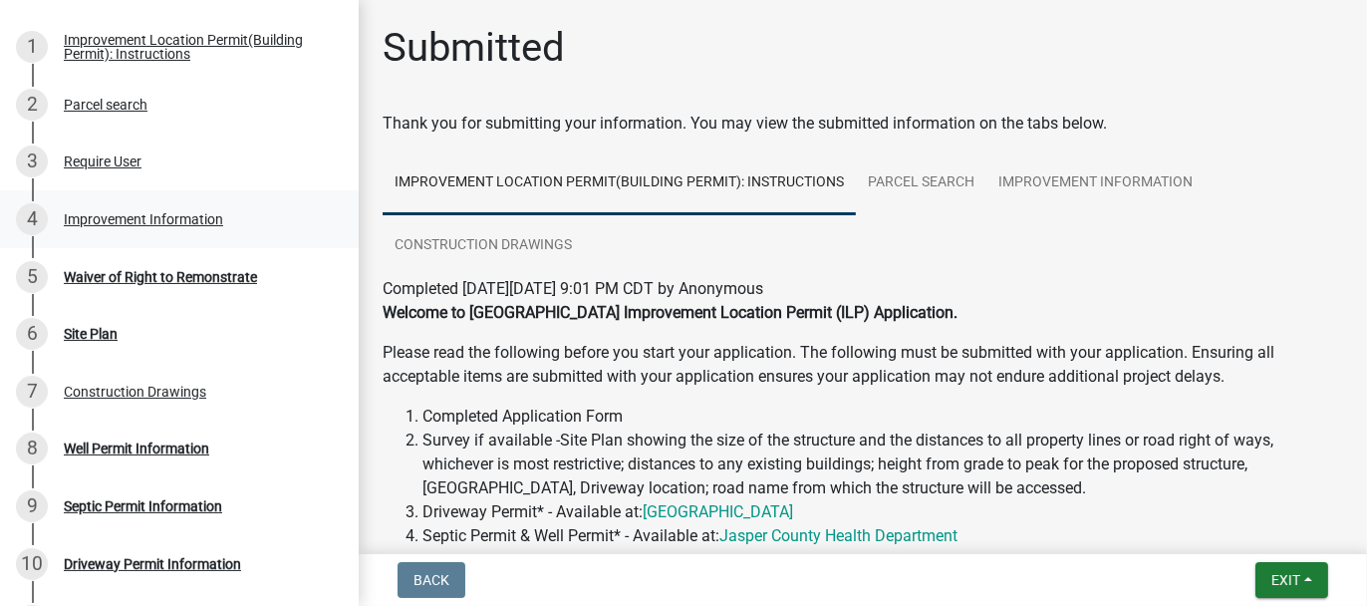
click at [188, 226] on div "Improvement Information" at bounding box center [143, 219] width 159 height 14
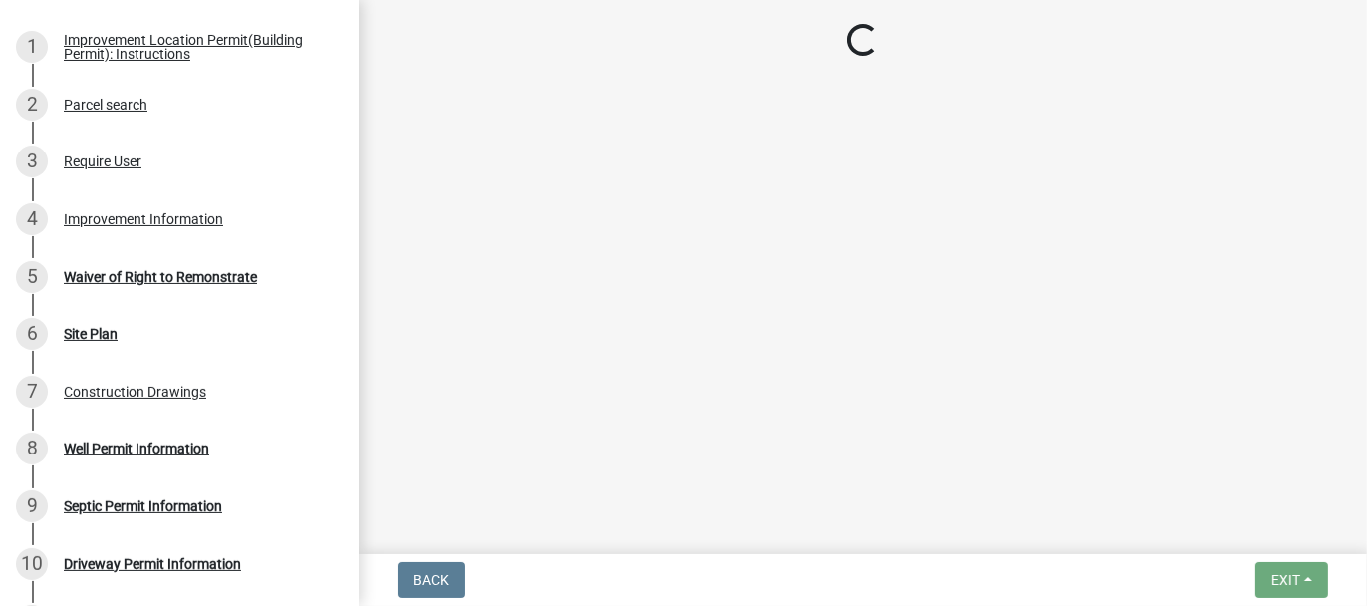
select select "8223da26-0ac6-488f-81e7-4bb0725dcd0b"
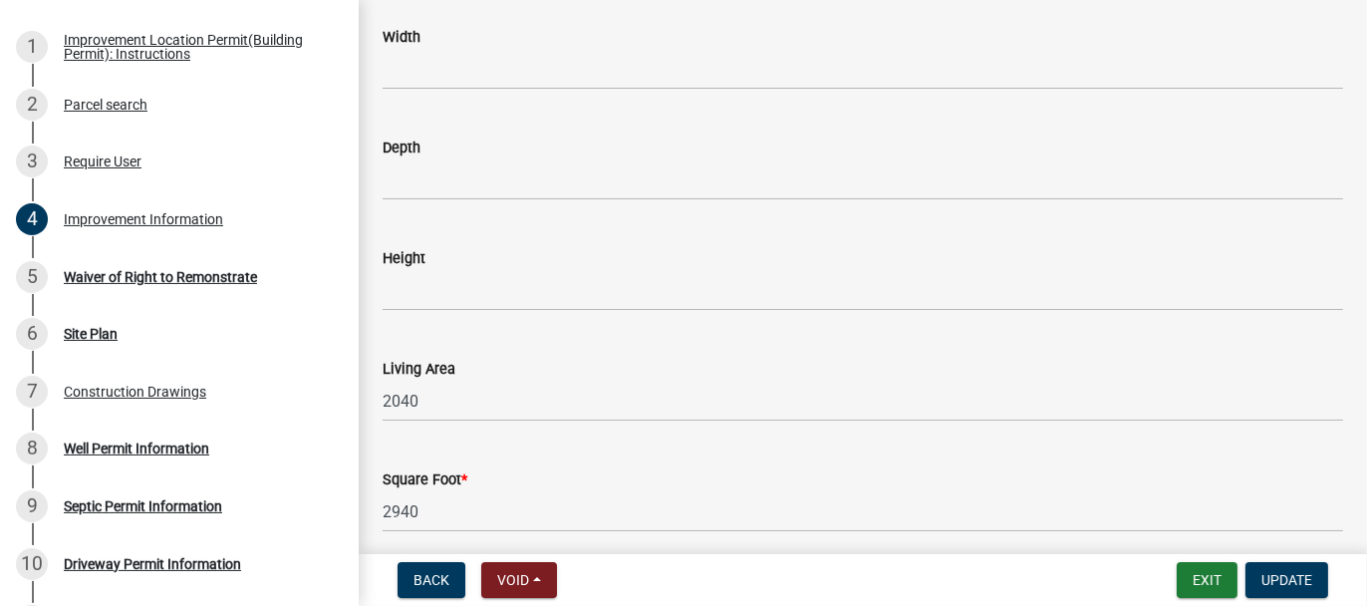
scroll to position [3183, 0]
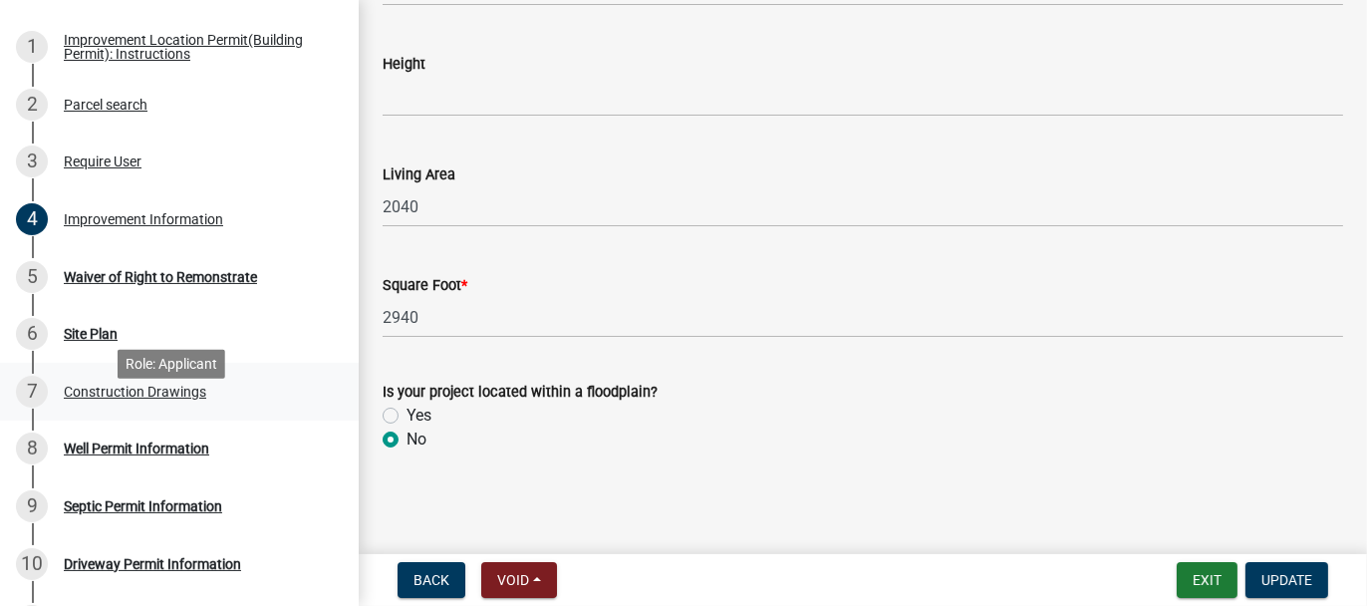
click at [74, 398] on div "Construction Drawings" at bounding box center [135, 392] width 142 height 14
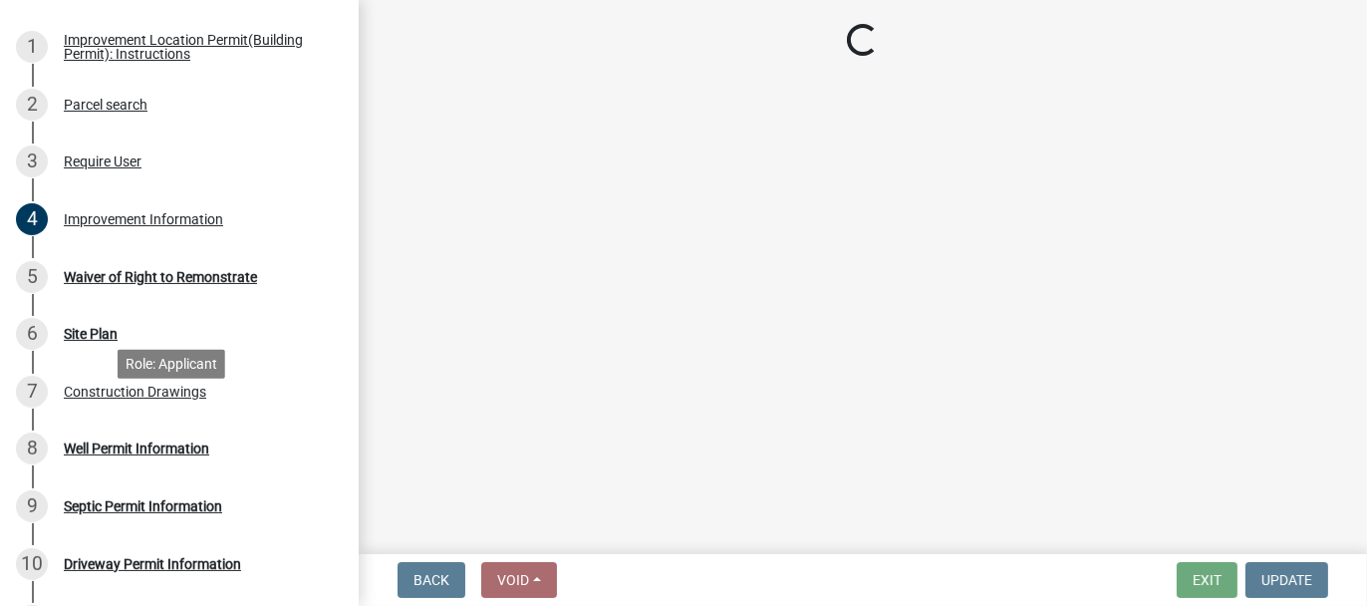
scroll to position [0, 0]
select select "8223da26-0ac6-488f-81e7-4bb0725dcd0b"
